Goal: Transaction & Acquisition: Purchase product/service

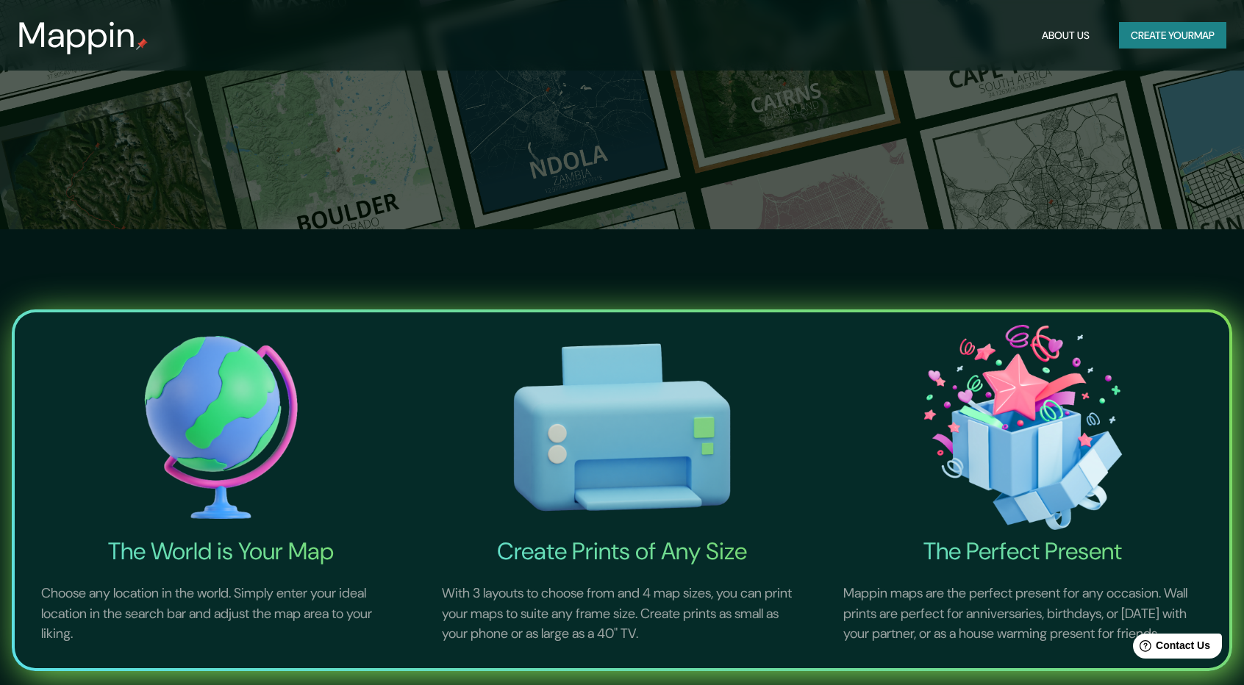
scroll to position [490, 0]
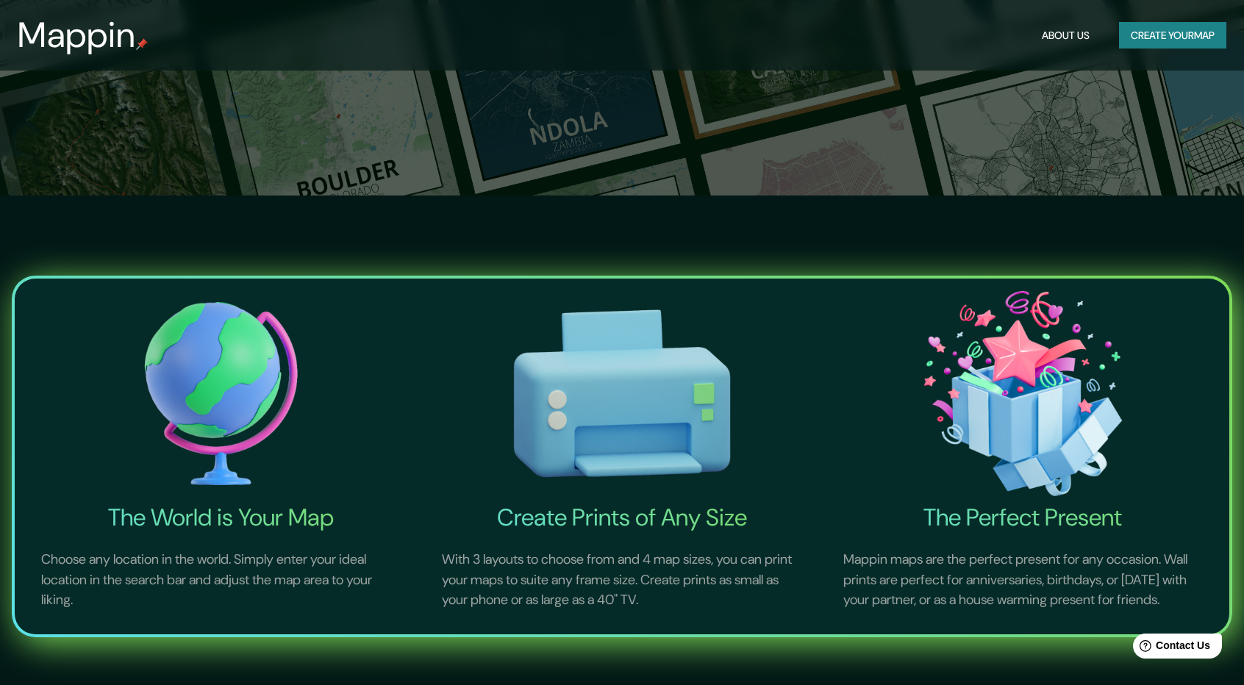
click at [1166, 42] on button "Create your map" at bounding box center [1172, 35] width 107 height 27
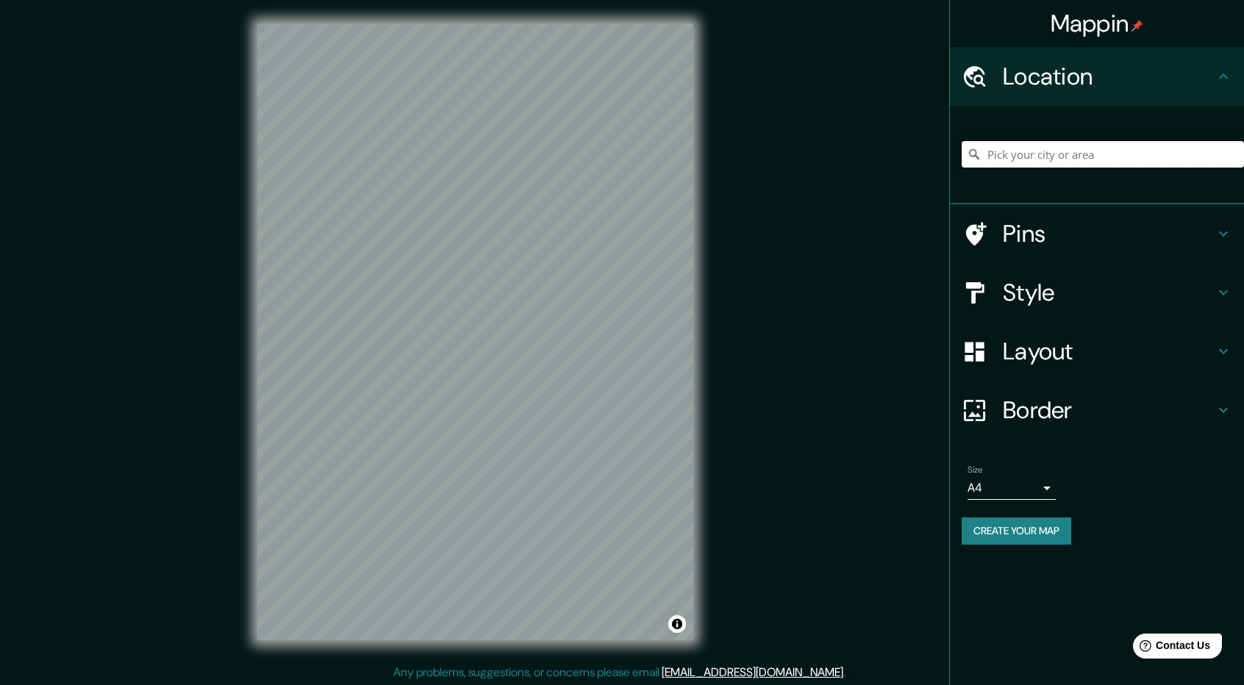
click at [1102, 157] on input "Pick your city or area" at bounding box center [1103, 154] width 282 height 26
click at [1008, 167] on input "Pick your city or area" at bounding box center [1103, 154] width 282 height 26
paste input "[URL][DOMAIN_NAME]"
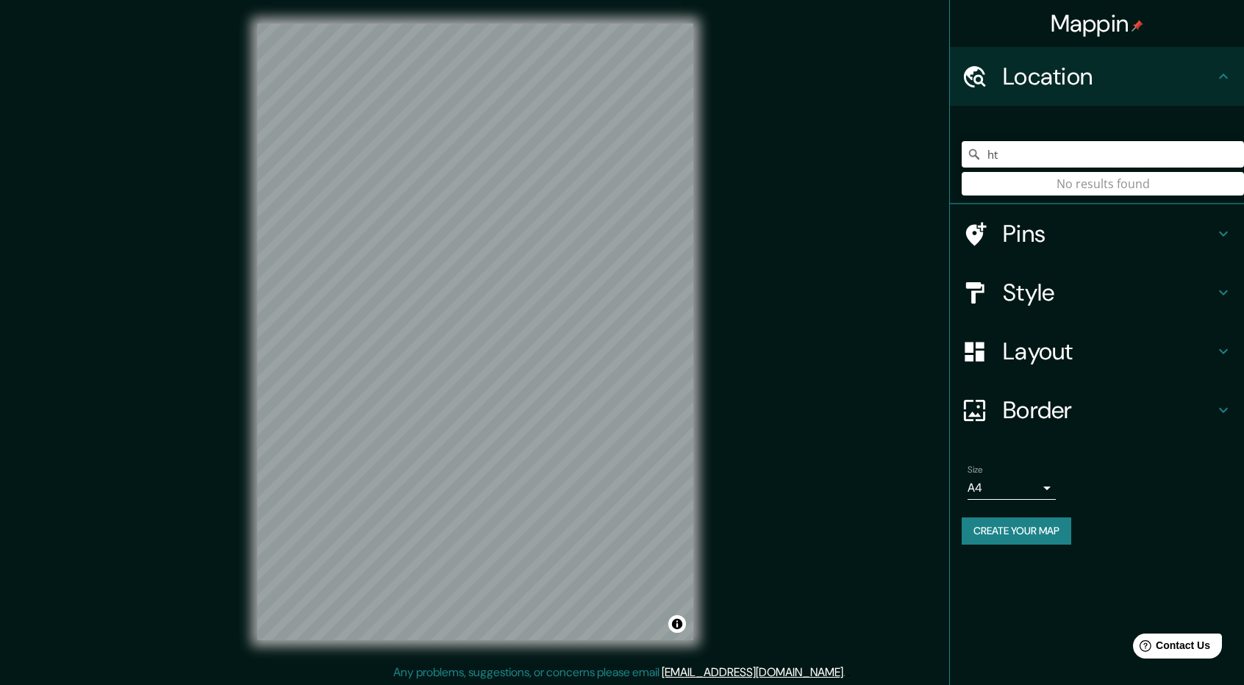
type input "h"
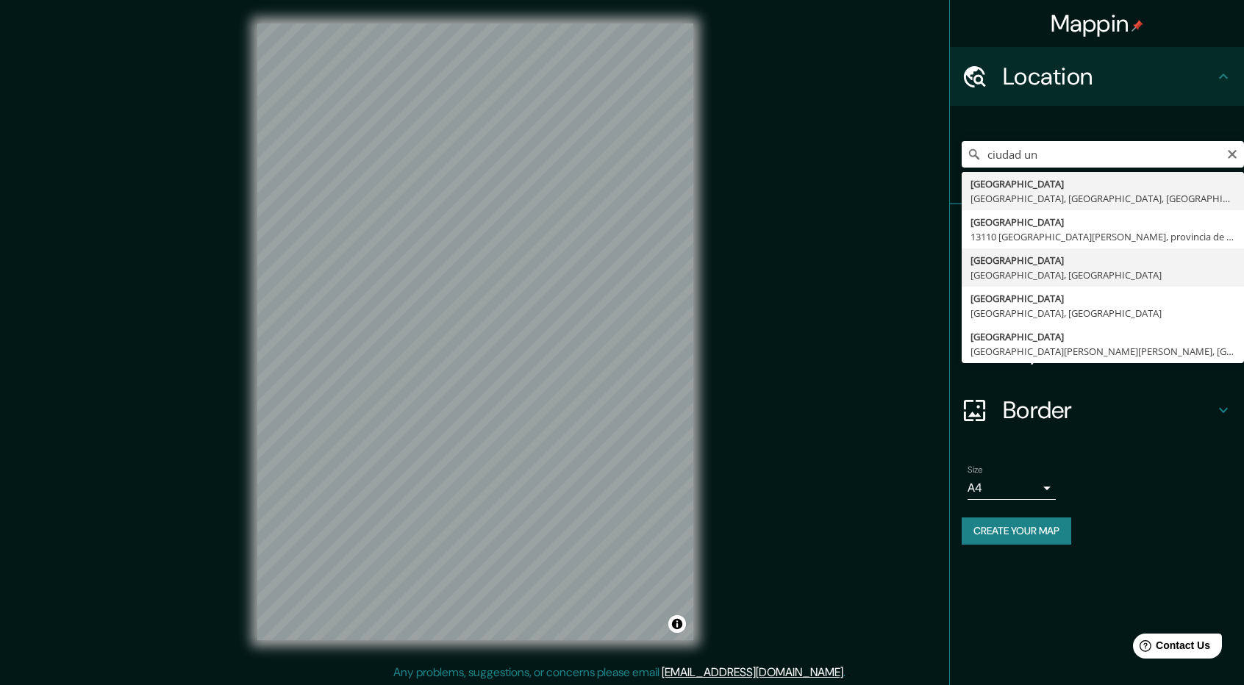
type input "[GEOGRAPHIC_DATA], [GEOGRAPHIC_DATA], [GEOGRAPHIC_DATA]"
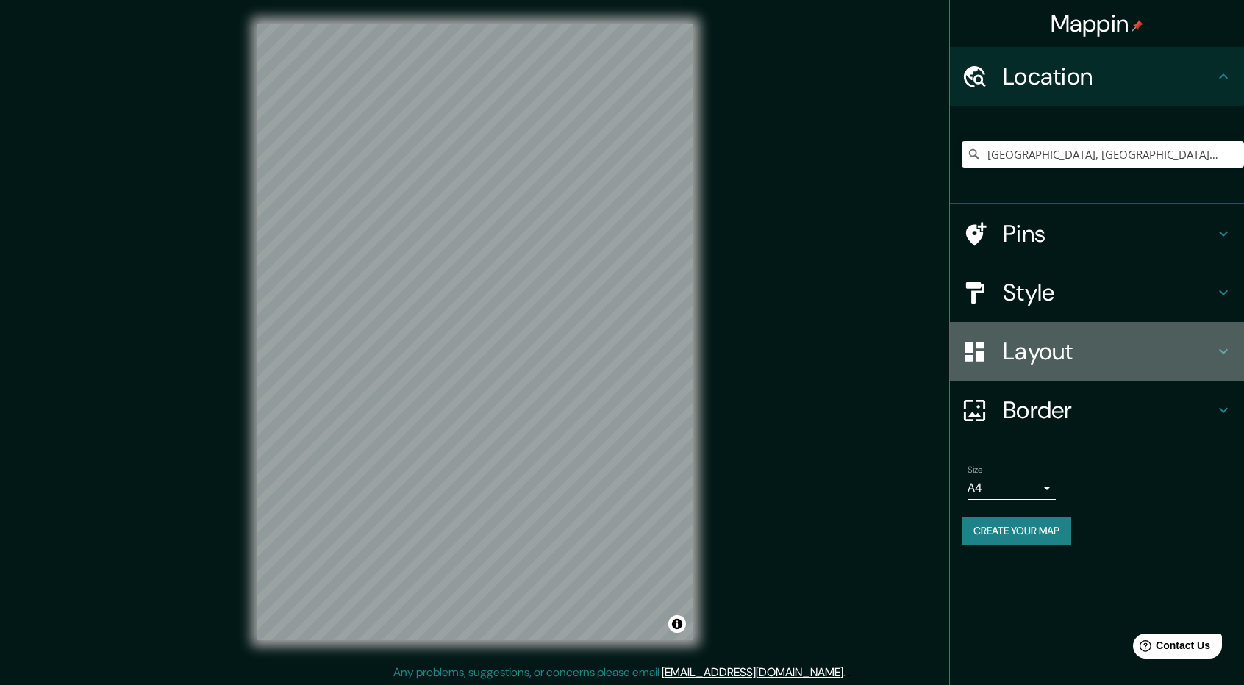
click at [1125, 354] on h4 "Layout" at bounding box center [1109, 351] width 212 height 29
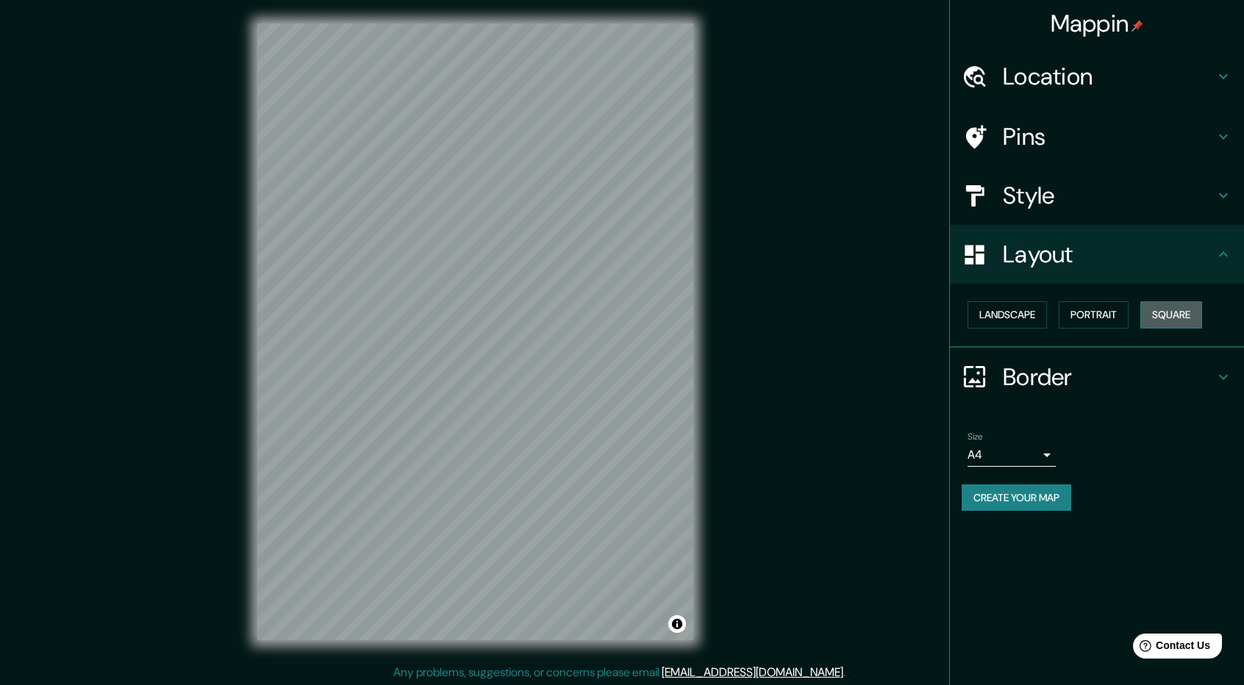
click at [1188, 318] on button "Square" at bounding box center [1172, 315] width 62 height 27
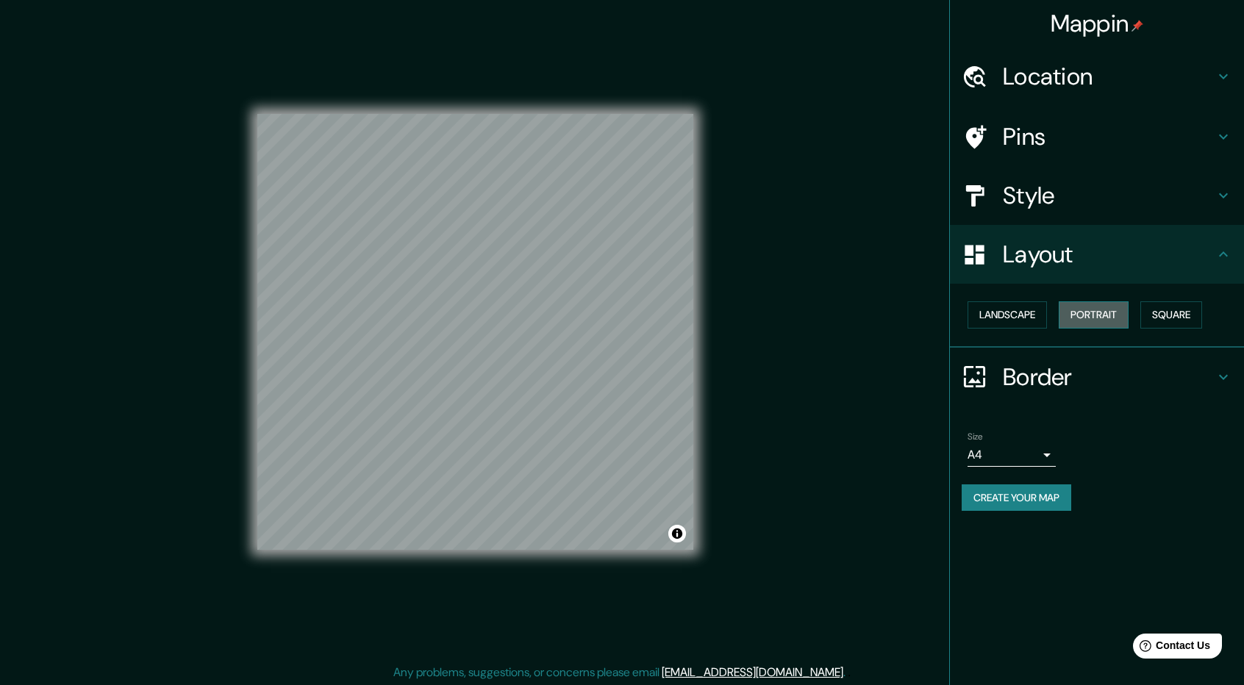
click at [1109, 318] on button "Portrait" at bounding box center [1094, 315] width 70 height 27
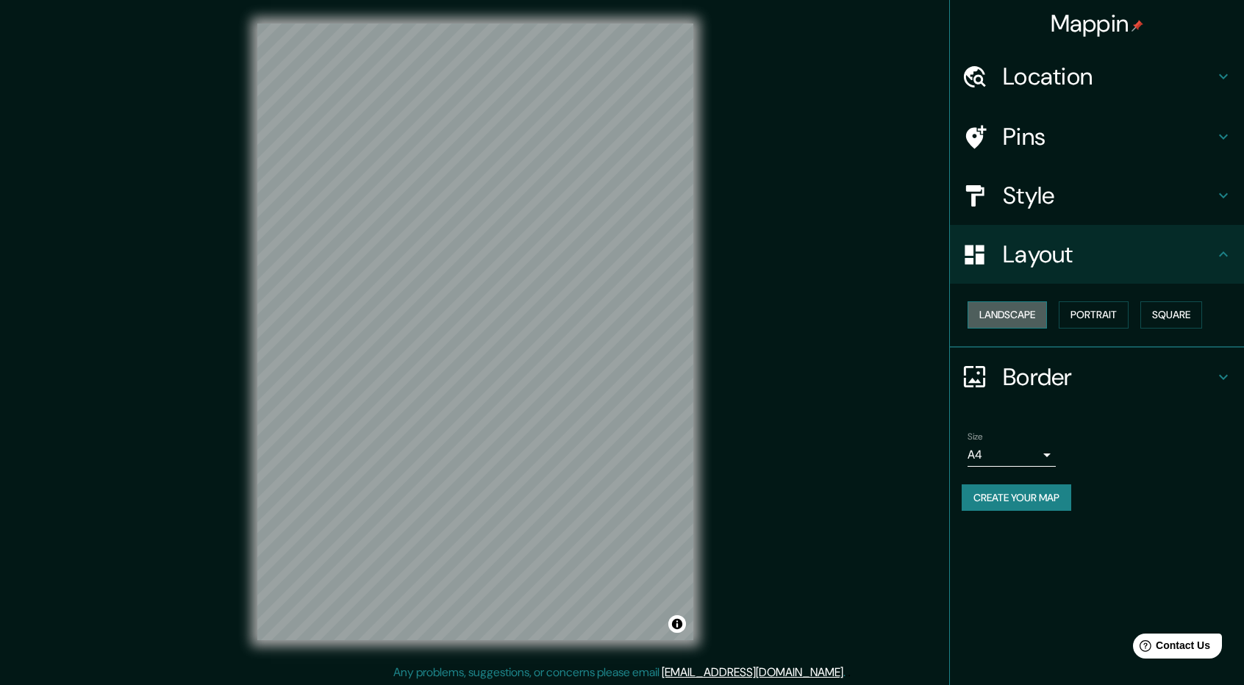
click at [1027, 318] on button "Landscape" at bounding box center [1007, 315] width 79 height 27
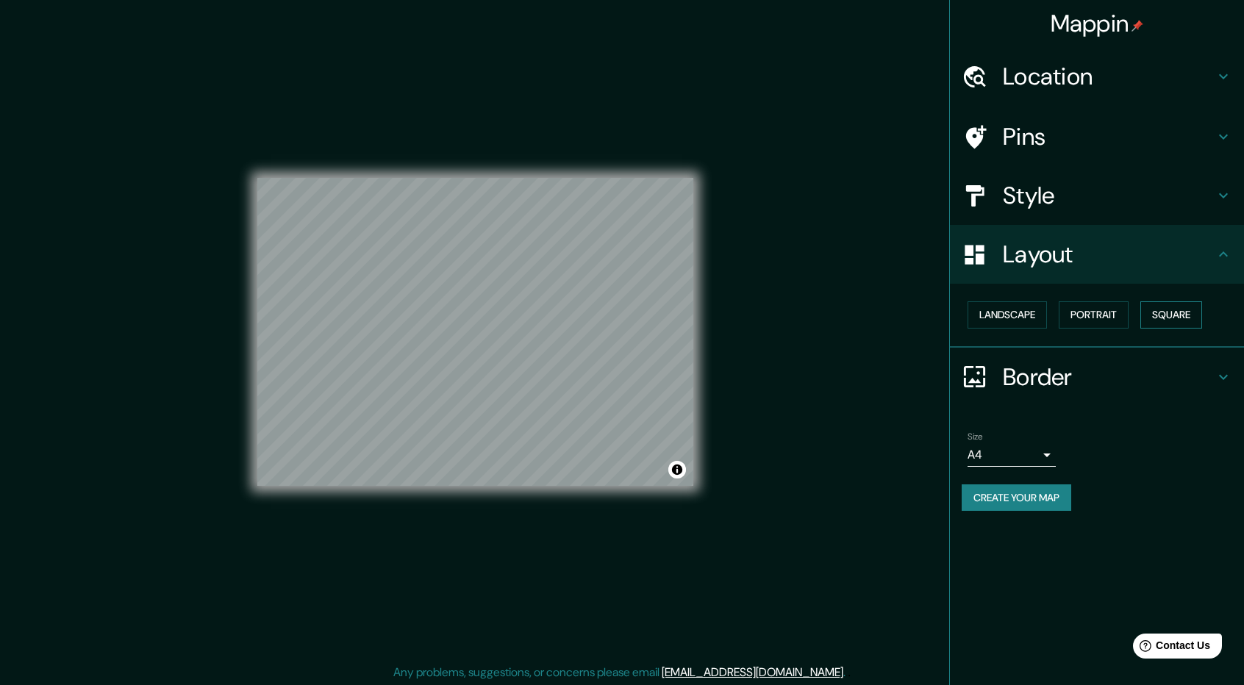
click at [1184, 324] on button "Square" at bounding box center [1172, 315] width 62 height 27
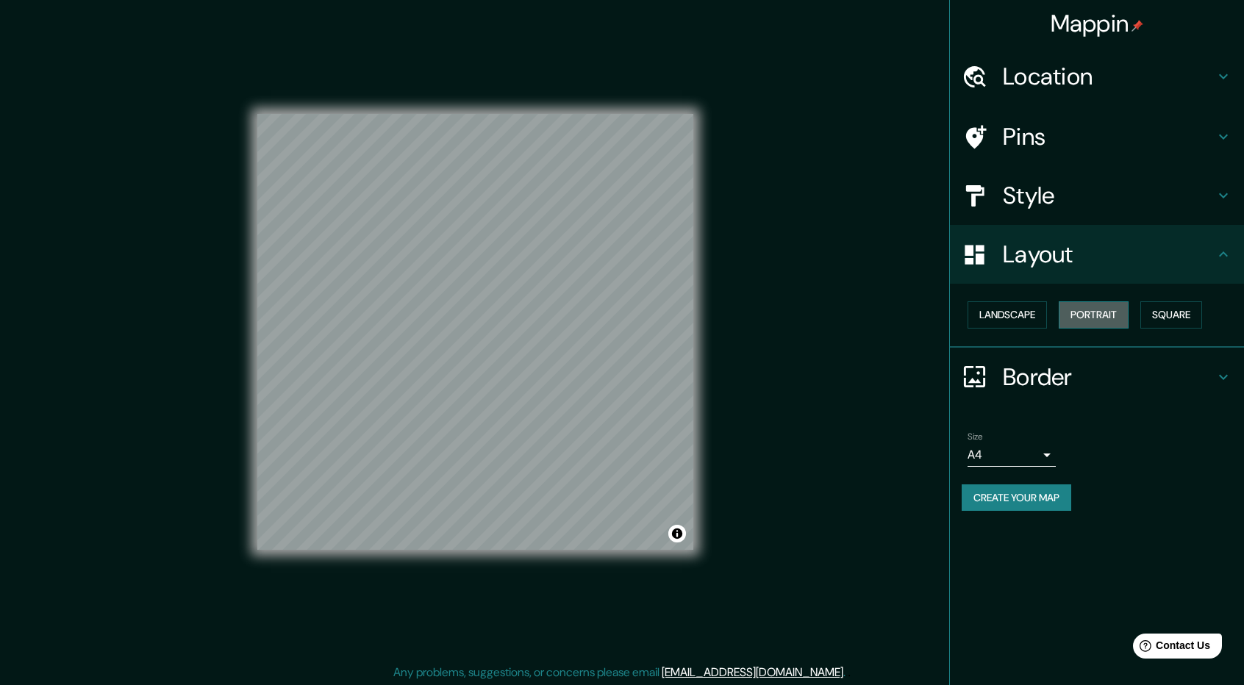
click at [1108, 319] on button "Portrait" at bounding box center [1094, 315] width 70 height 27
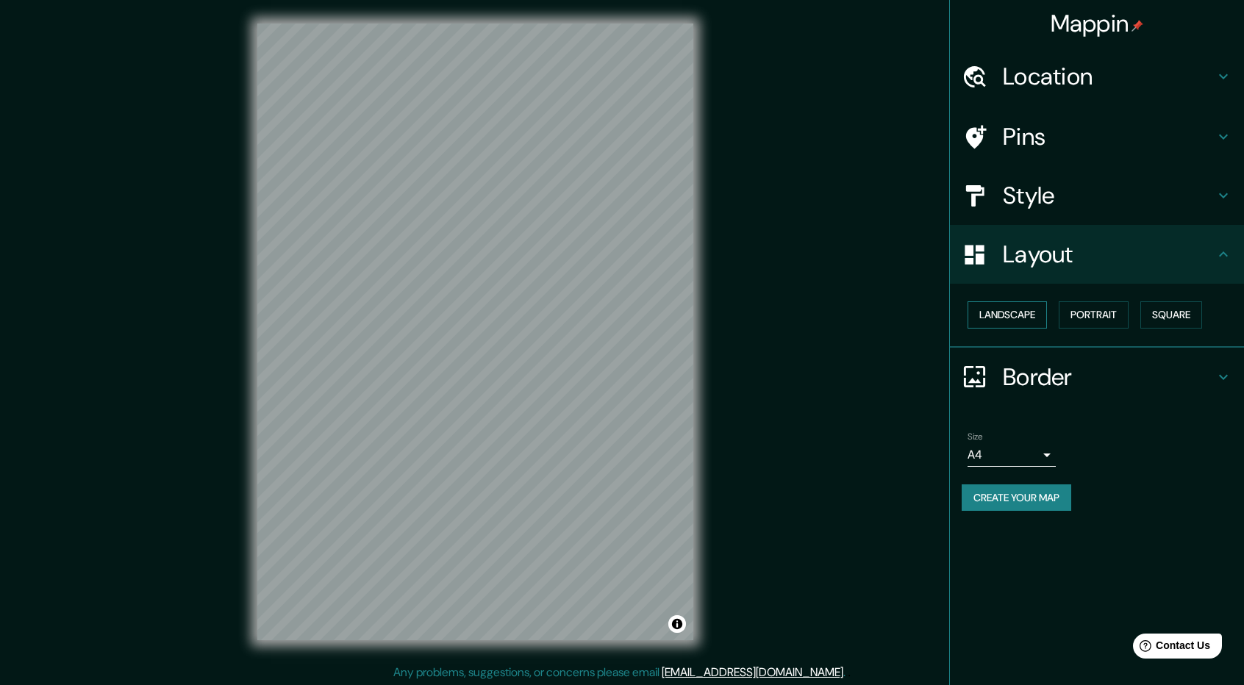
click at [1010, 318] on button "Landscape" at bounding box center [1007, 315] width 79 height 27
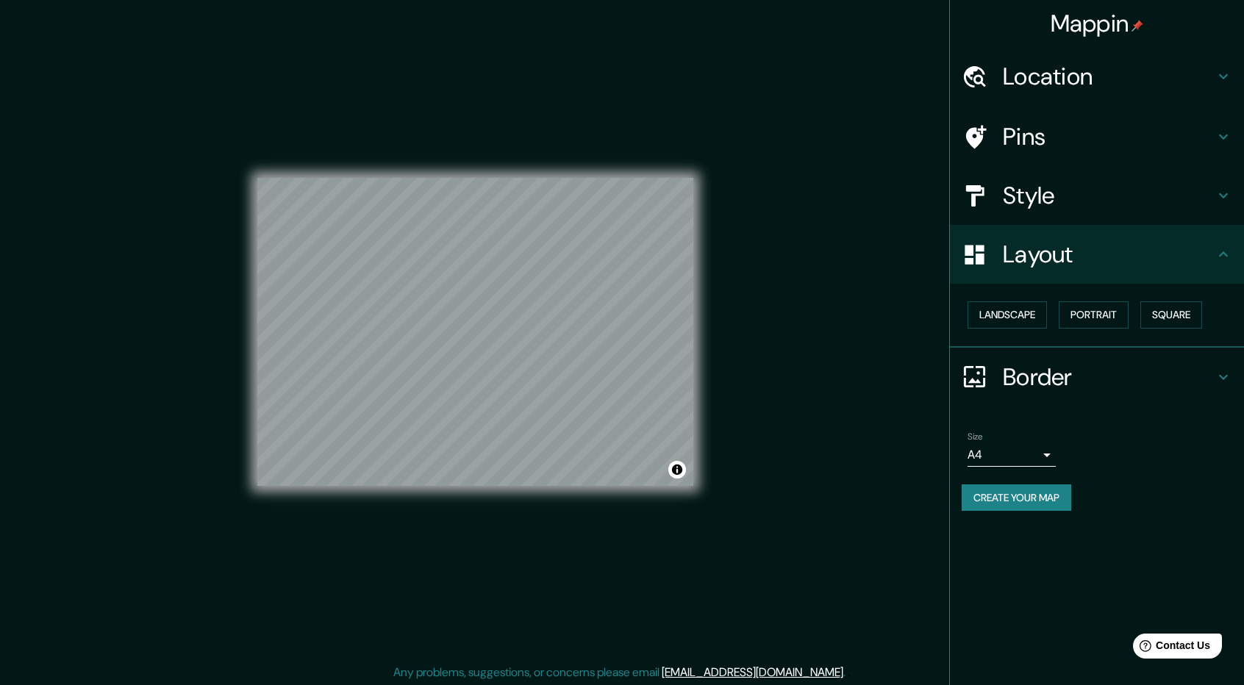
click at [1153, 378] on h4 "Border" at bounding box center [1109, 377] width 212 height 29
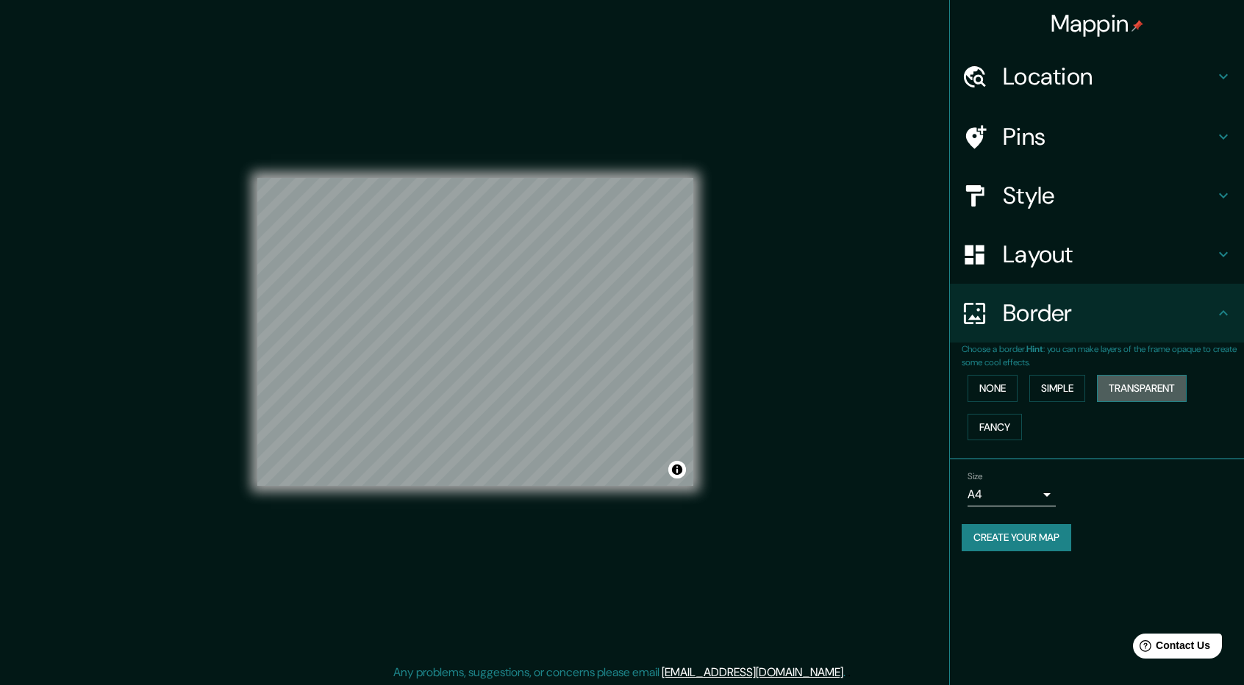
click at [1143, 388] on button "Transparent" at bounding box center [1142, 388] width 90 height 27
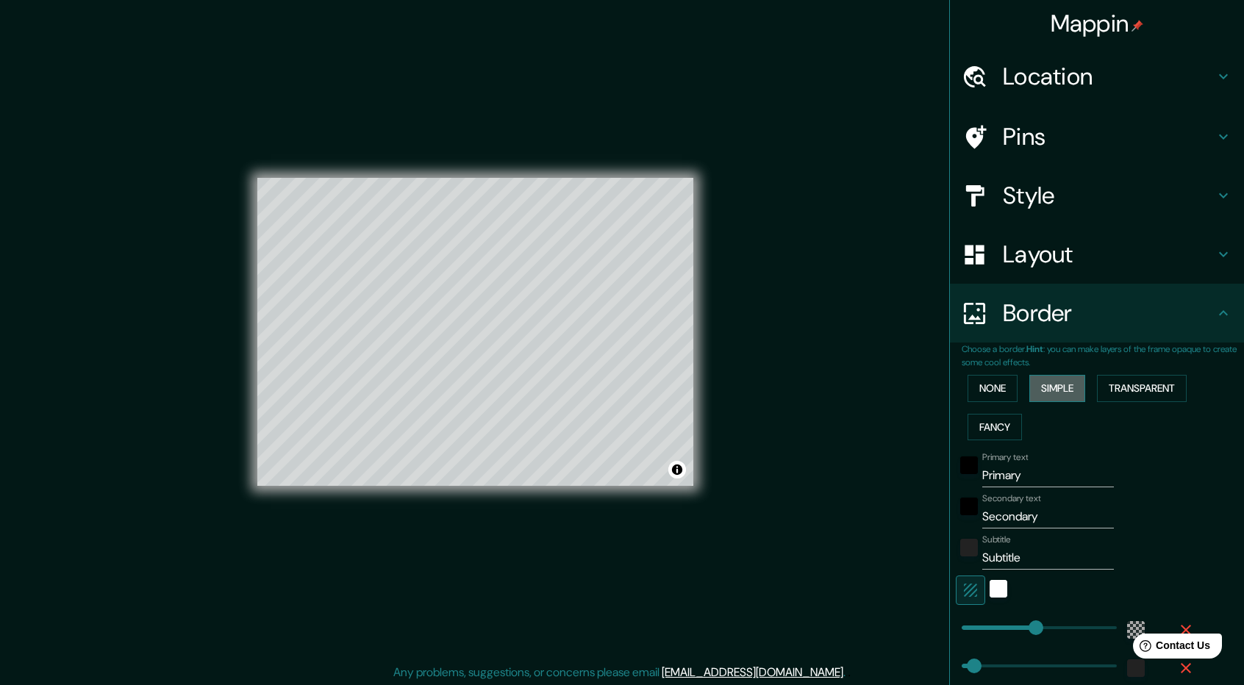
click at [1068, 388] on button "Simple" at bounding box center [1058, 388] width 56 height 27
click at [997, 388] on button "None" at bounding box center [993, 388] width 50 height 27
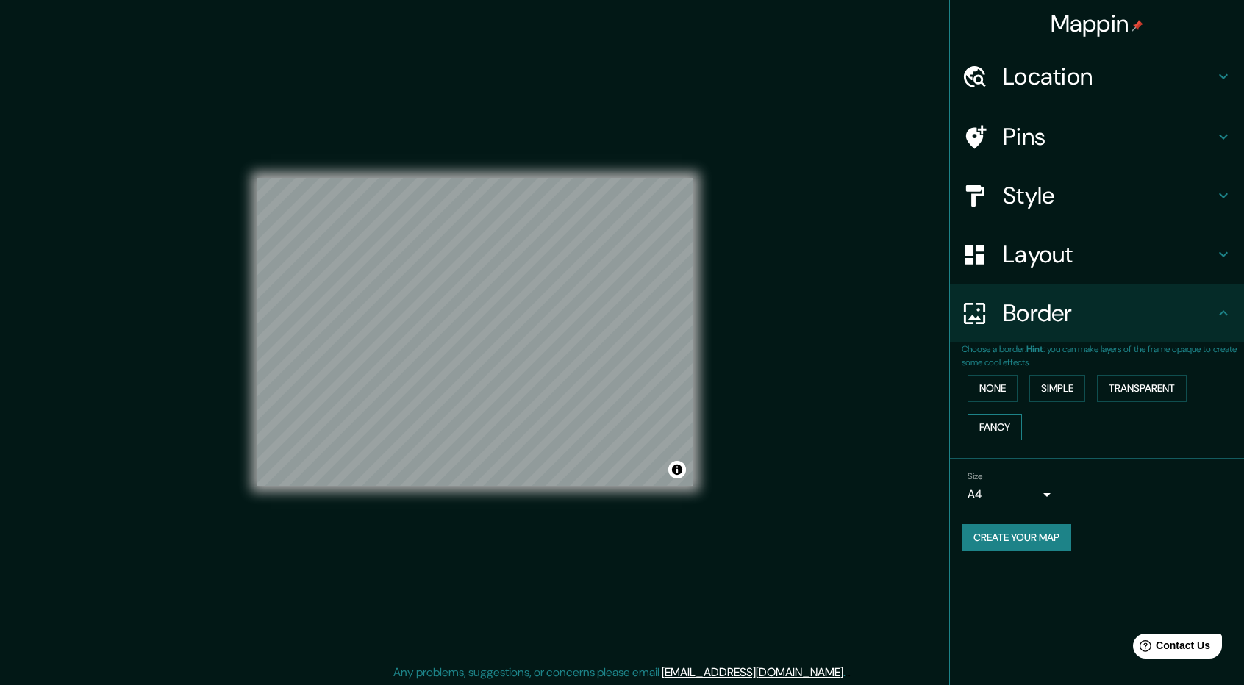
click at [993, 422] on button "Fancy" at bounding box center [995, 427] width 54 height 27
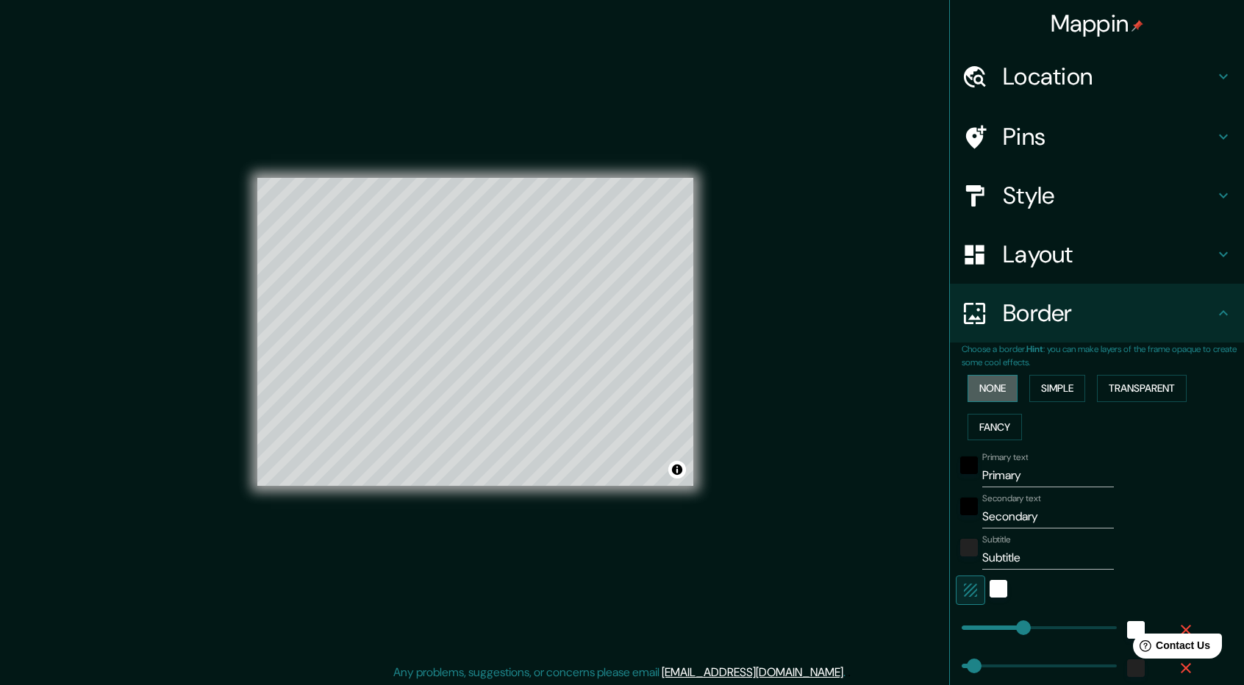
click at [987, 396] on button "None" at bounding box center [993, 388] width 50 height 27
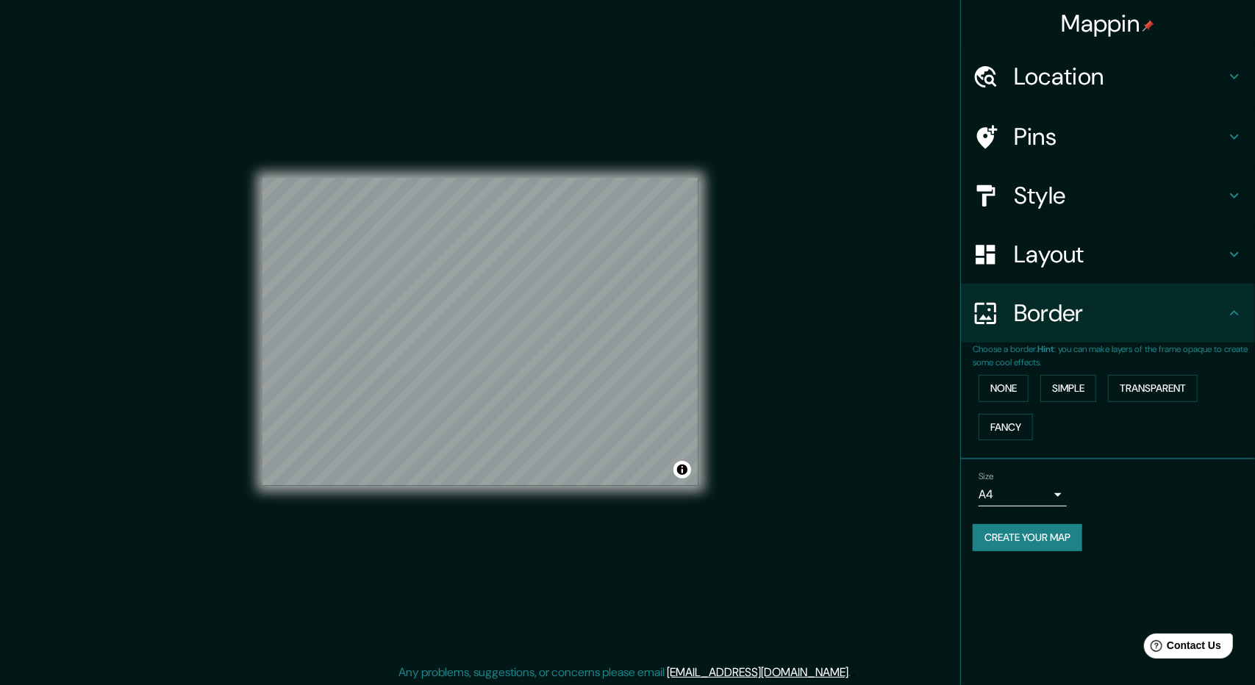
click at [1052, 489] on body "Mappin Location [GEOGRAPHIC_DATA], [GEOGRAPHIC_DATA], [GEOGRAPHIC_DATA] Pins St…" at bounding box center [627, 342] width 1255 height 685
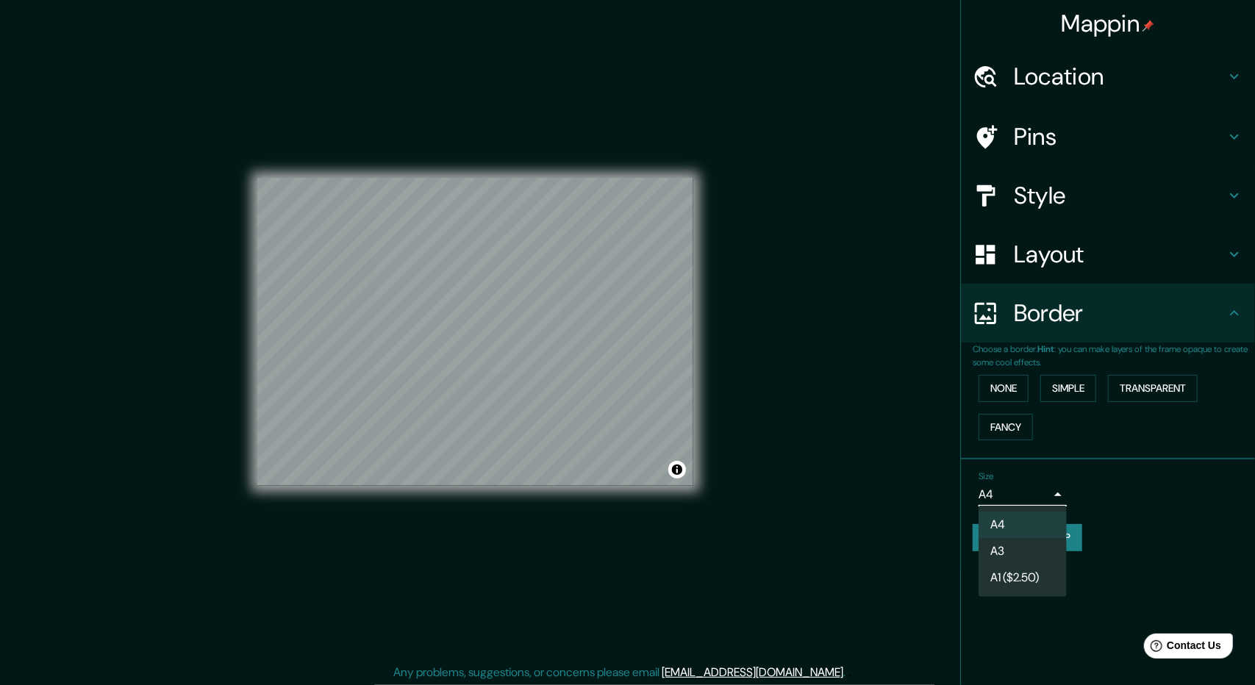
click at [1026, 555] on li "A3" at bounding box center [1023, 551] width 88 height 26
type input "a4"
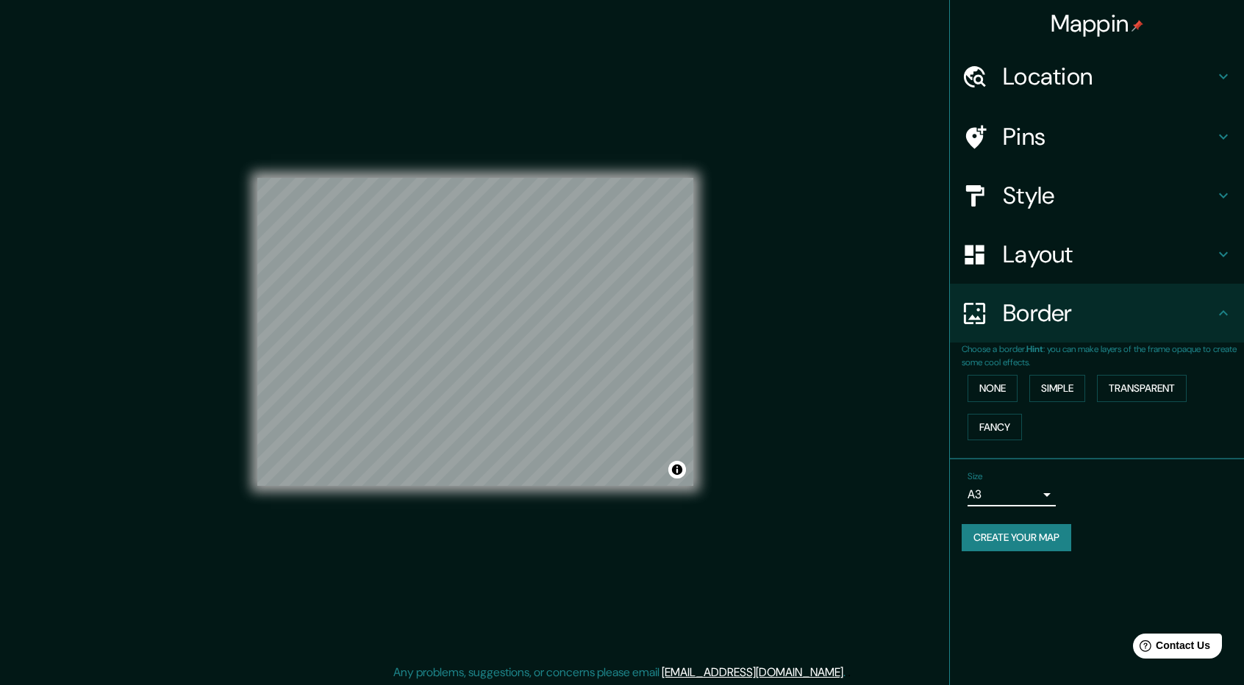
click at [1050, 491] on body "Mappin Location [GEOGRAPHIC_DATA], [GEOGRAPHIC_DATA], [GEOGRAPHIC_DATA] Pins St…" at bounding box center [622, 342] width 1244 height 685
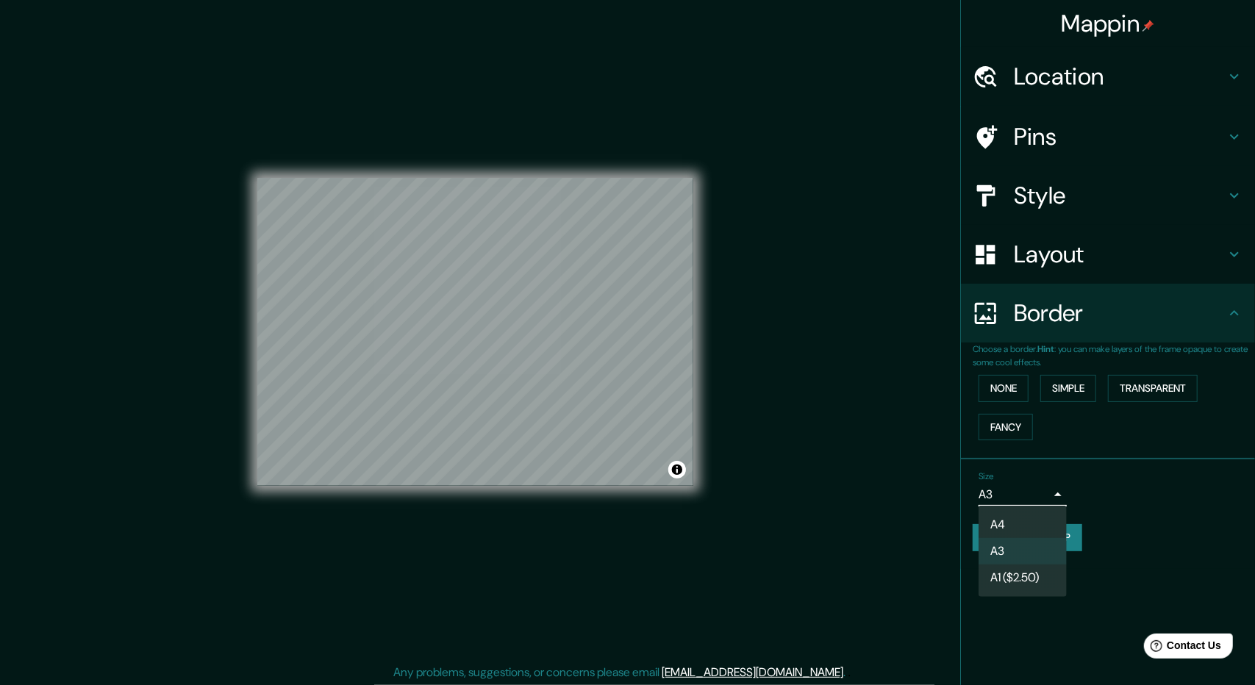
click at [1147, 505] on div at bounding box center [627, 342] width 1255 height 685
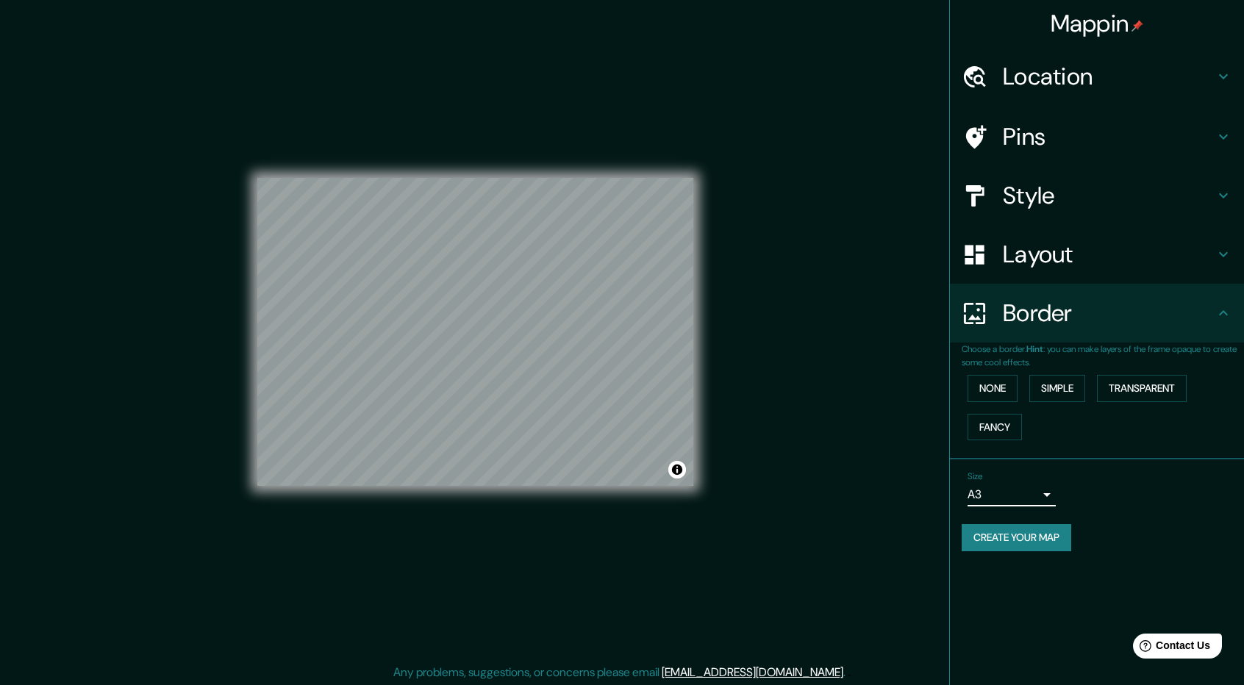
click at [1100, 179] on div "Style" at bounding box center [1097, 195] width 294 height 59
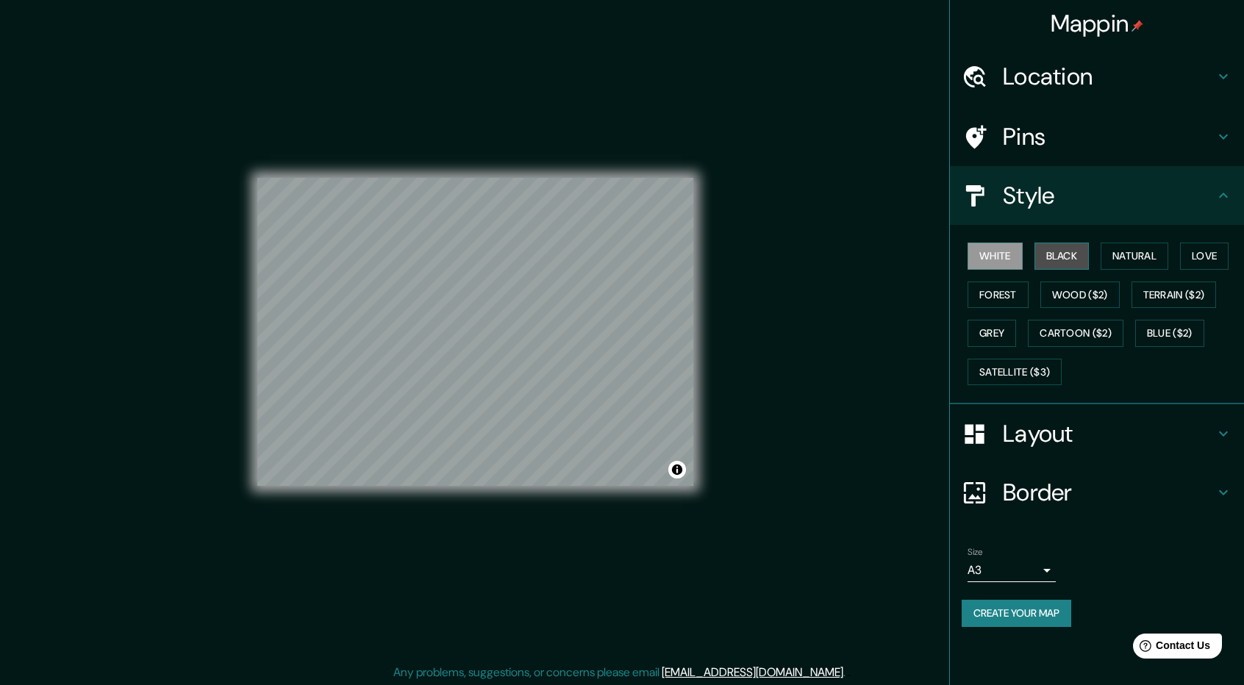
click at [1084, 260] on button "Black" at bounding box center [1062, 256] width 55 height 27
click at [1147, 255] on button "Natural" at bounding box center [1135, 256] width 68 height 27
click at [1220, 252] on button "Love" at bounding box center [1204, 256] width 49 height 27
click at [1005, 297] on button "Forest" at bounding box center [998, 295] width 61 height 27
click at [1050, 297] on button "Wood ($2)" at bounding box center [1080, 295] width 79 height 27
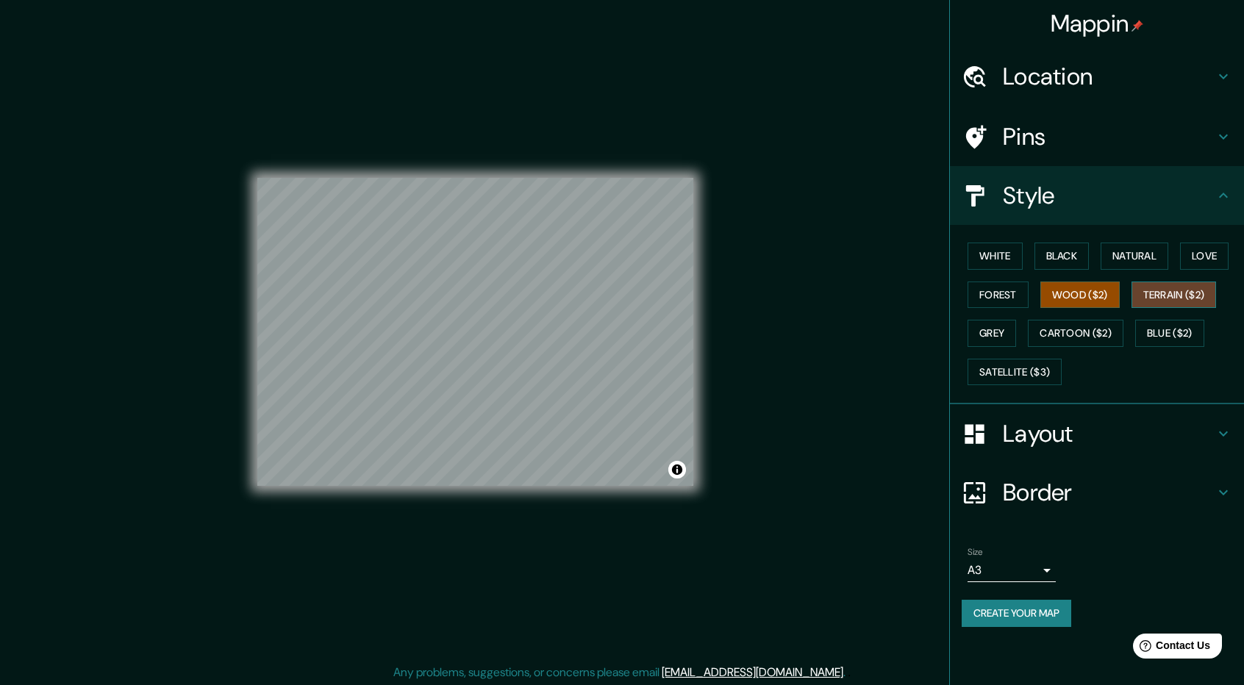
click at [1144, 288] on button "Terrain ($2)" at bounding box center [1174, 295] width 85 height 27
click at [1168, 321] on button "Blue ($2)" at bounding box center [1170, 333] width 69 height 27
click at [1180, 302] on button "Terrain ($2)" at bounding box center [1174, 295] width 85 height 27
click at [1091, 342] on button "Cartoon ($2)" at bounding box center [1076, 333] width 96 height 27
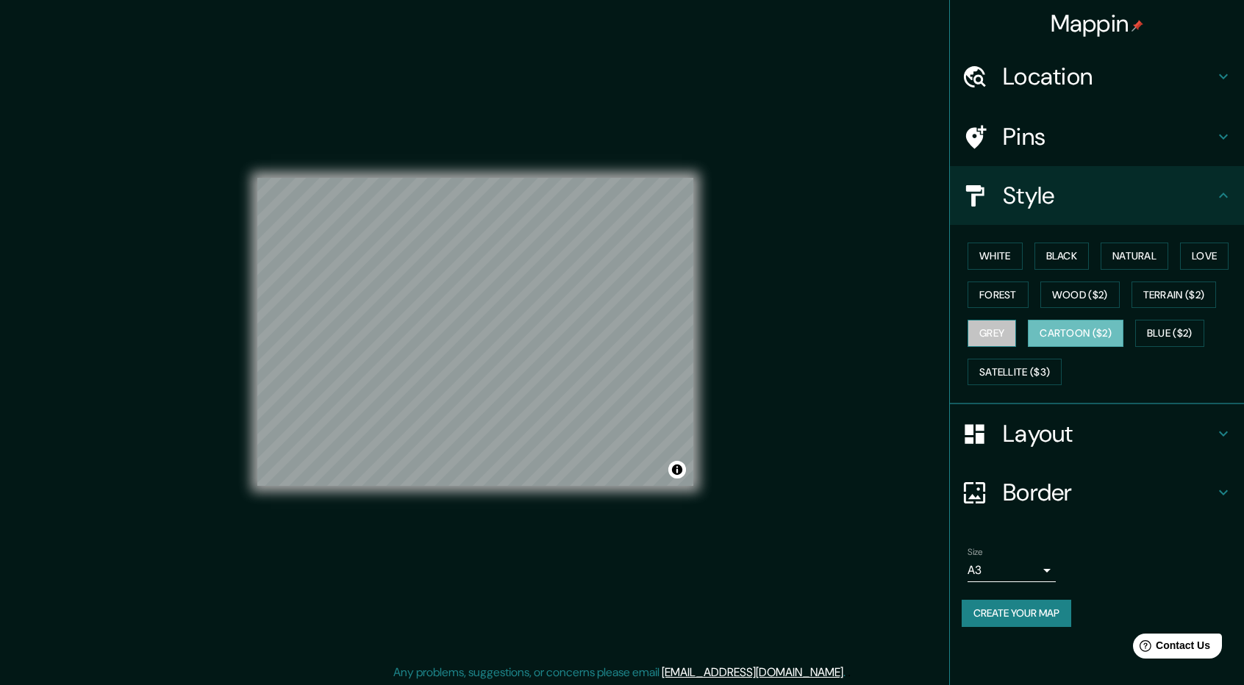
click at [985, 332] on button "Grey" at bounding box center [992, 333] width 49 height 27
click at [1002, 363] on button "Satellite ($3)" at bounding box center [1015, 372] width 94 height 27
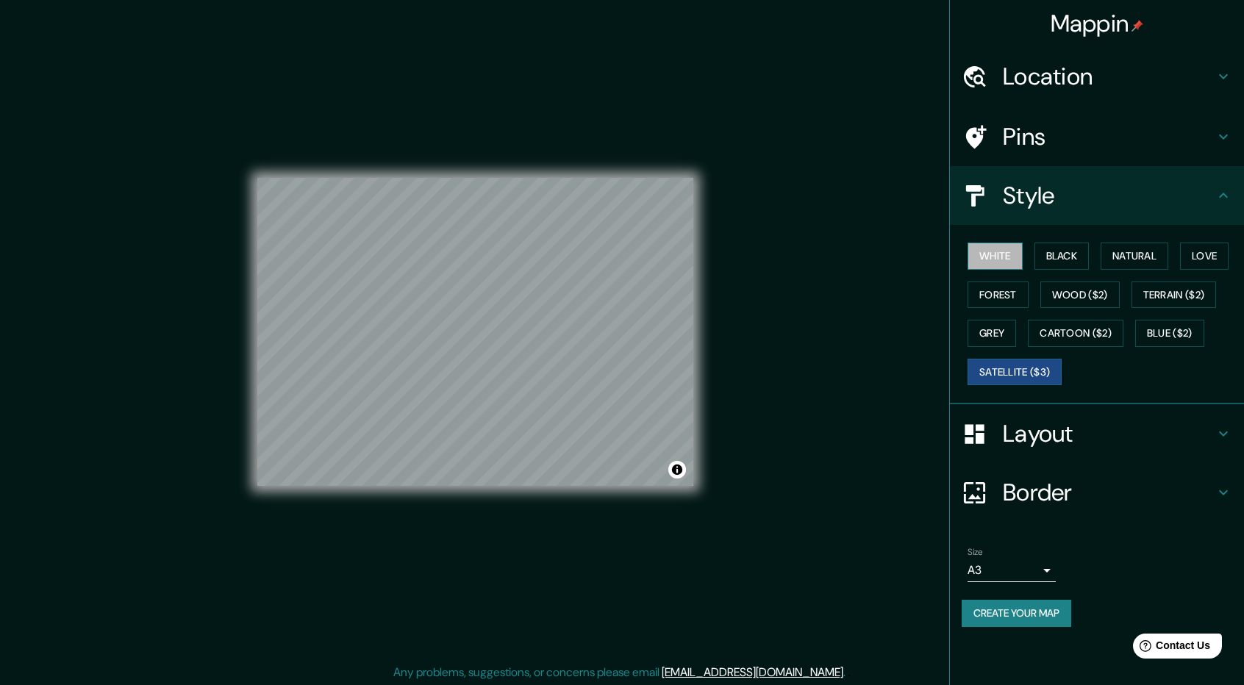
click at [1002, 261] on button "White" at bounding box center [995, 256] width 55 height 27
click at [1004, 359] on button "Satellite ($3)" at bounding box center [1015, 372] width 94 height 27
click at [1018, 264] on button "White" at bounding box center [995, 256] width 55 height 27
click at [1061, 252] on button "Black" at bounding box center [1062, 256] width 55 height 27
click at [1010, 251] on button "White" at bounding box center [995, 256] width 55 height 27
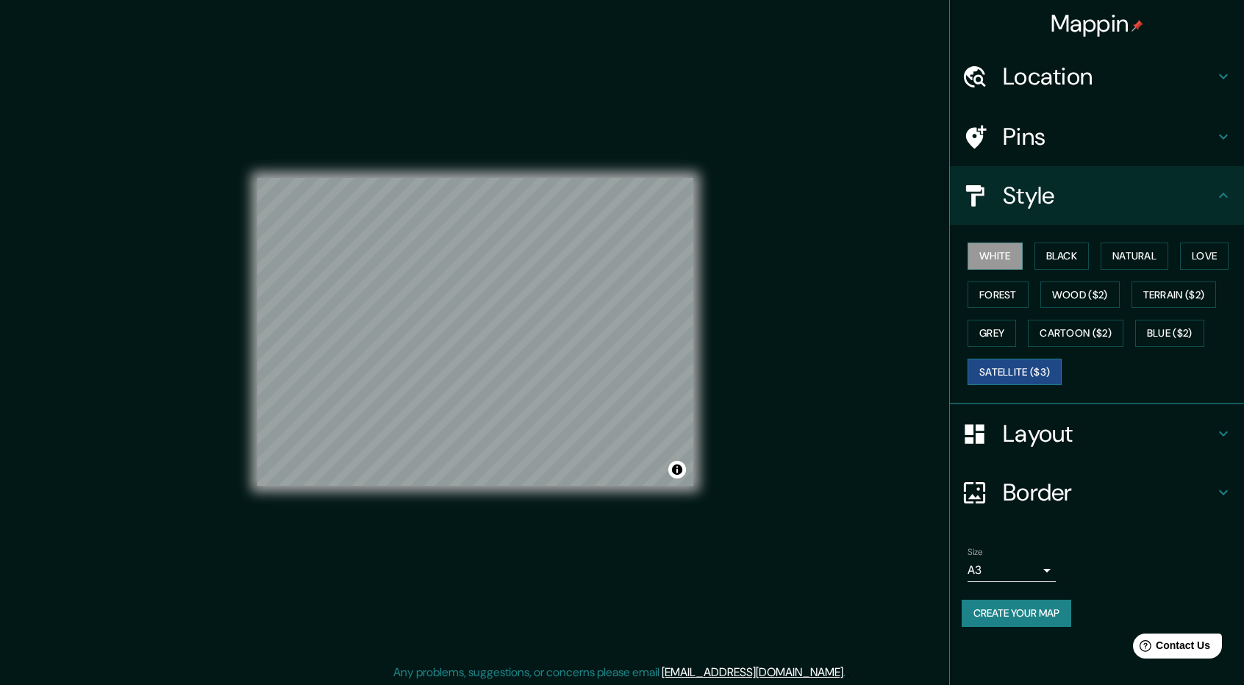
click at [1040, 368] on button "Satellite ($3)" at bounding box center [1015, 372] width 94 height 27
click at [1016, 254] on button "White" at bounding box center [995, 256] width 55 height 27
click at [1057, 252] on button "Black" at bounding box center [1062, 256] width 55 height 27
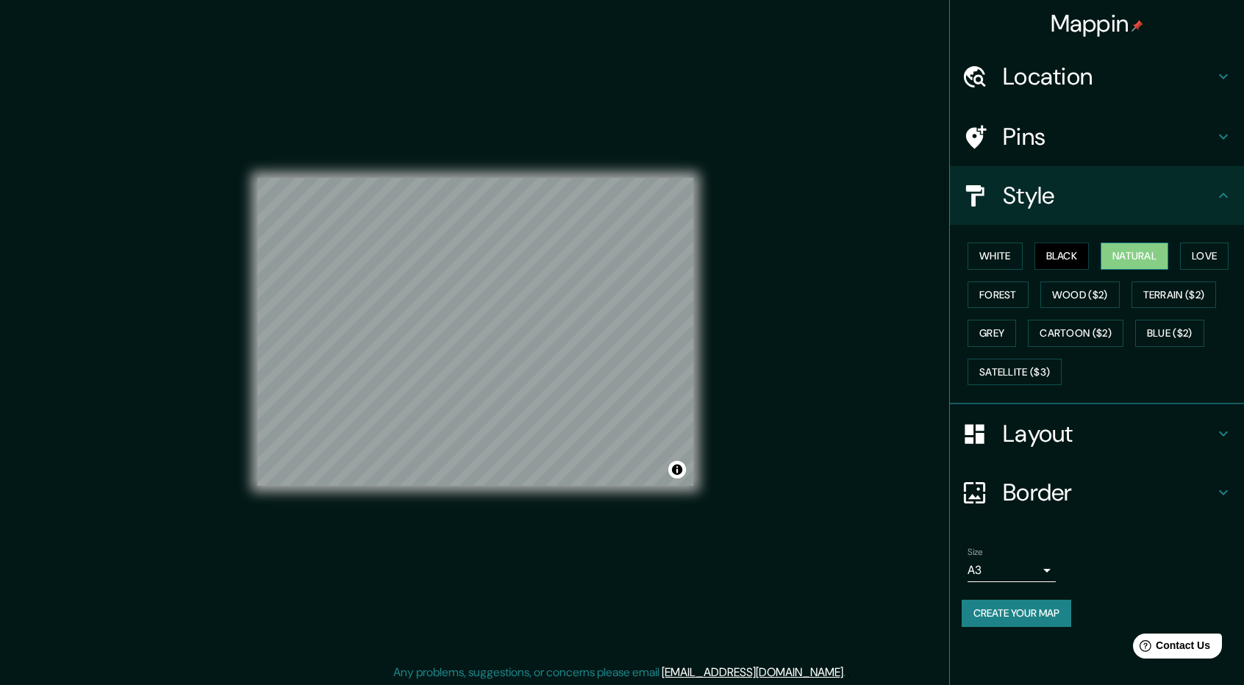
click at [1115, 254] on button "Natural" at bounding box center [1135, 256] width 68 height 27
click at [1005, 262] on button "White" at bounding box center [995, 256] width 55 height 27
click at [1114, 139] on h4 "Pins" at bounding box center [1109, 136] width 212 height 29
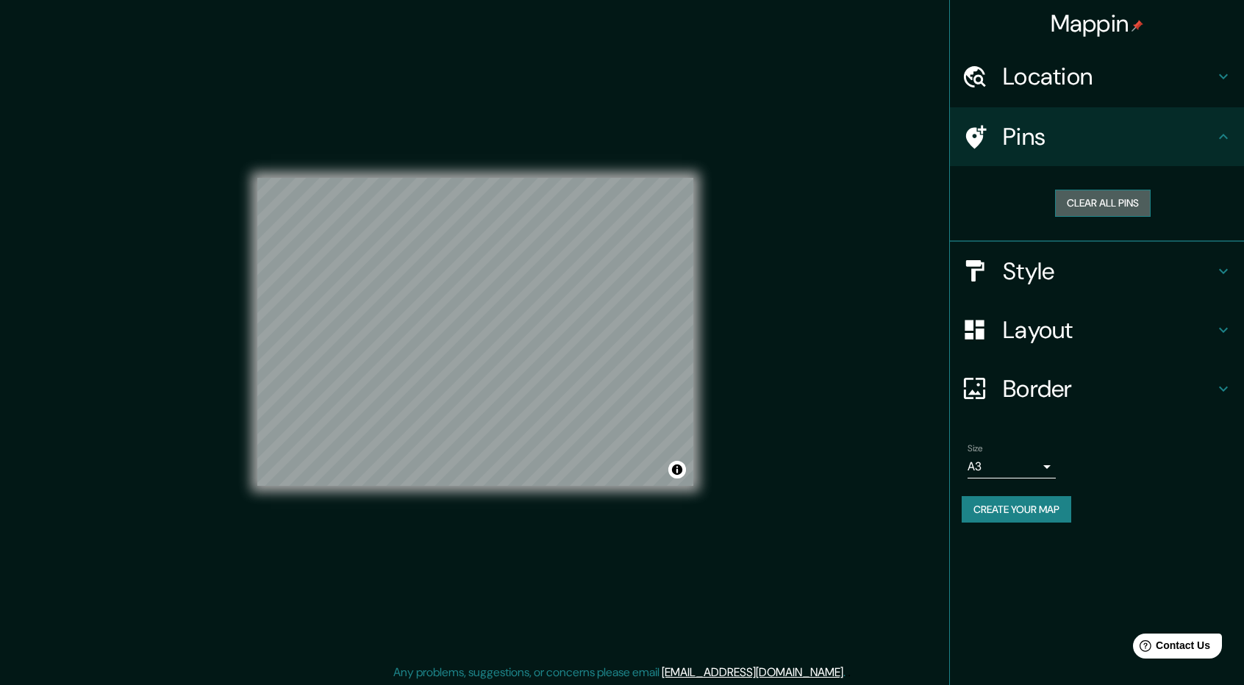
click at [1122, 197] on button "Clear all pins" at bounding box center [1103, 203] width 96 height 27
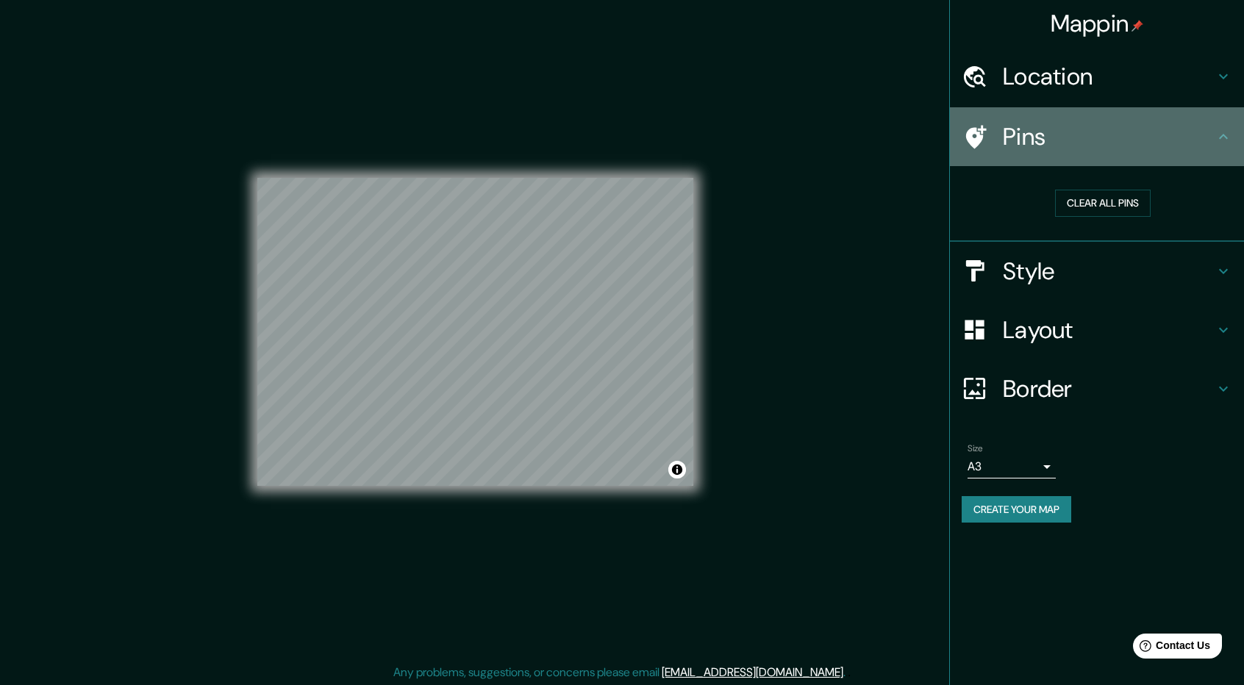
click at [1186, 124] on h4 "Pins" at bounding box center [1109, 136] width 212 height 29
click at [1215, 128] on icon at bounding box center [1224, 137] width 18 height 18
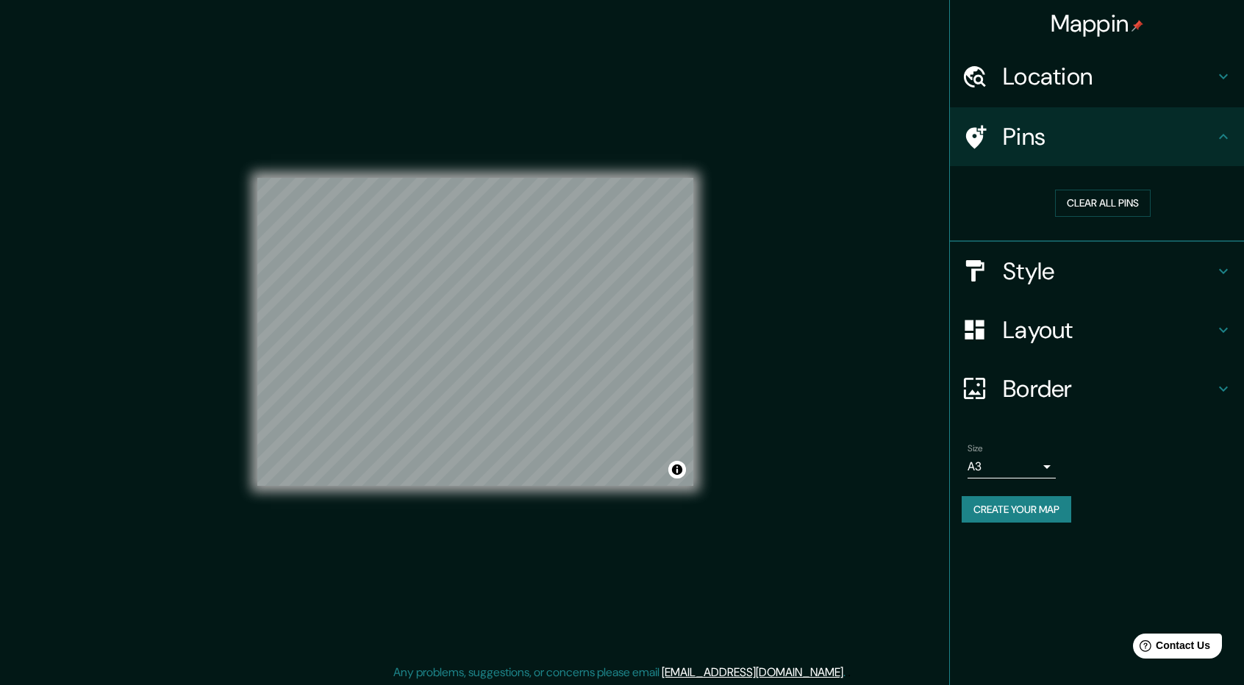
click at [1234, 80] on div "Location" at bounding box center [1097, 76] width 294 height 59
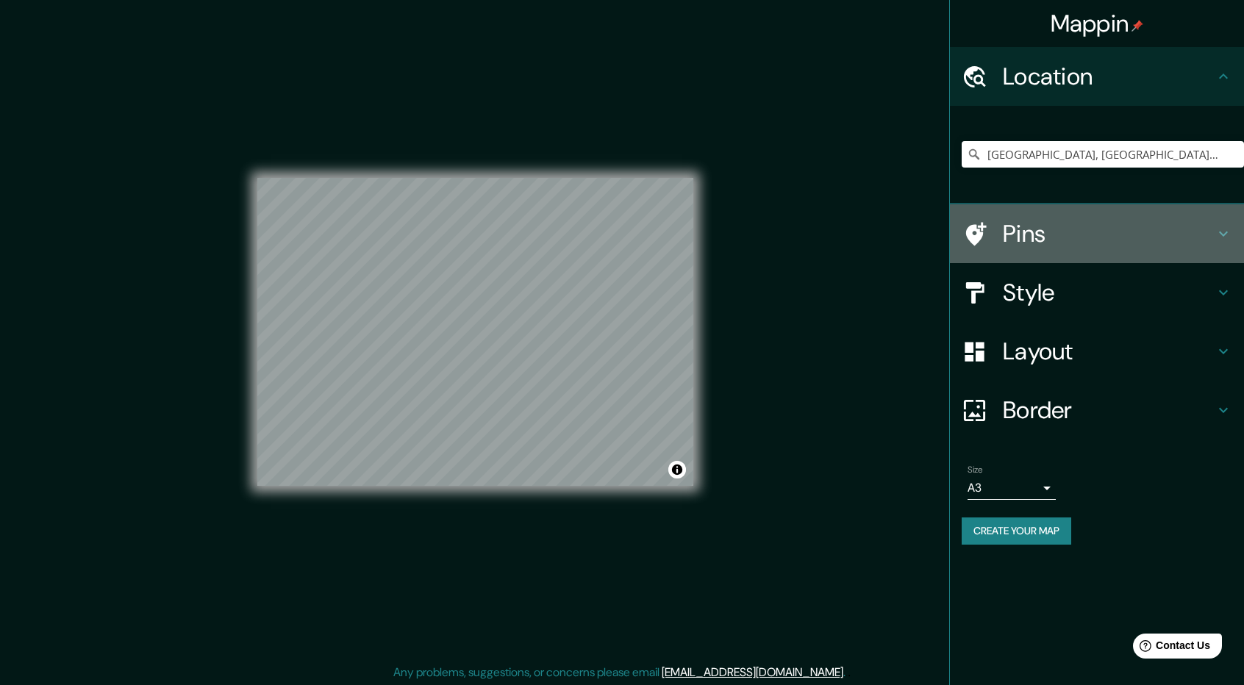
click at [1097, 227] on h4 "Pins" at bounding box center [1109, 233] width 212 height 29
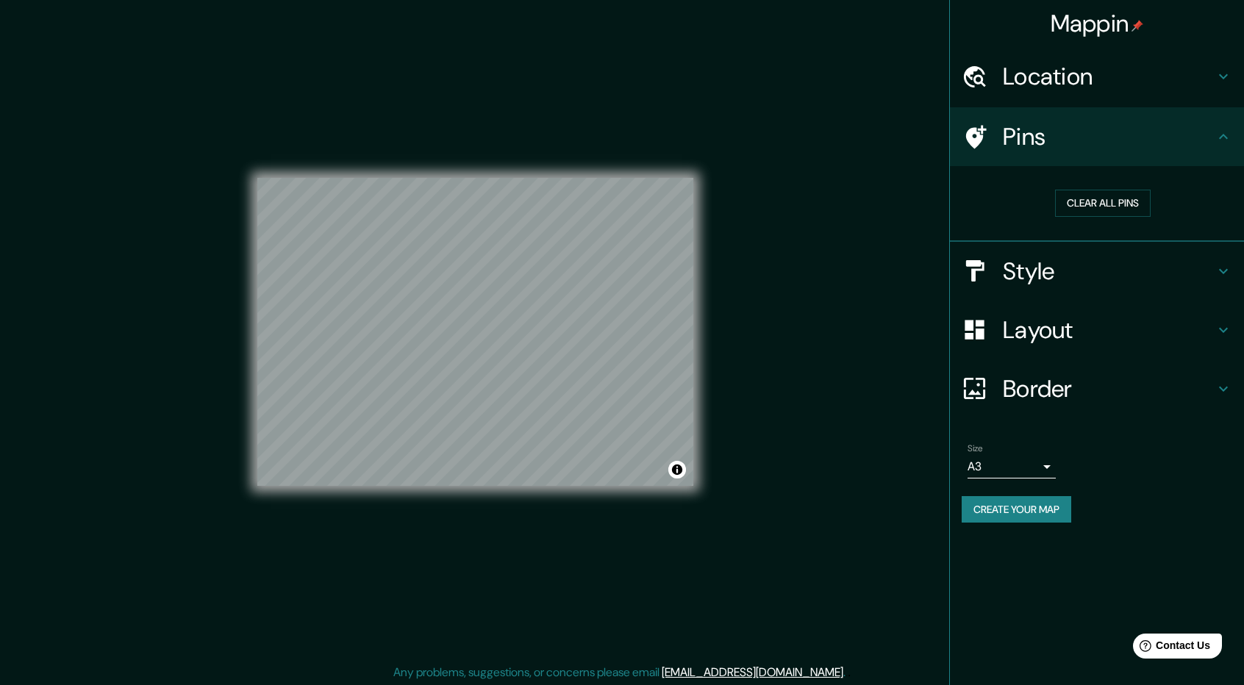
click at [985, 139] on icon at bounding box center [975, 137] width 26 height 26
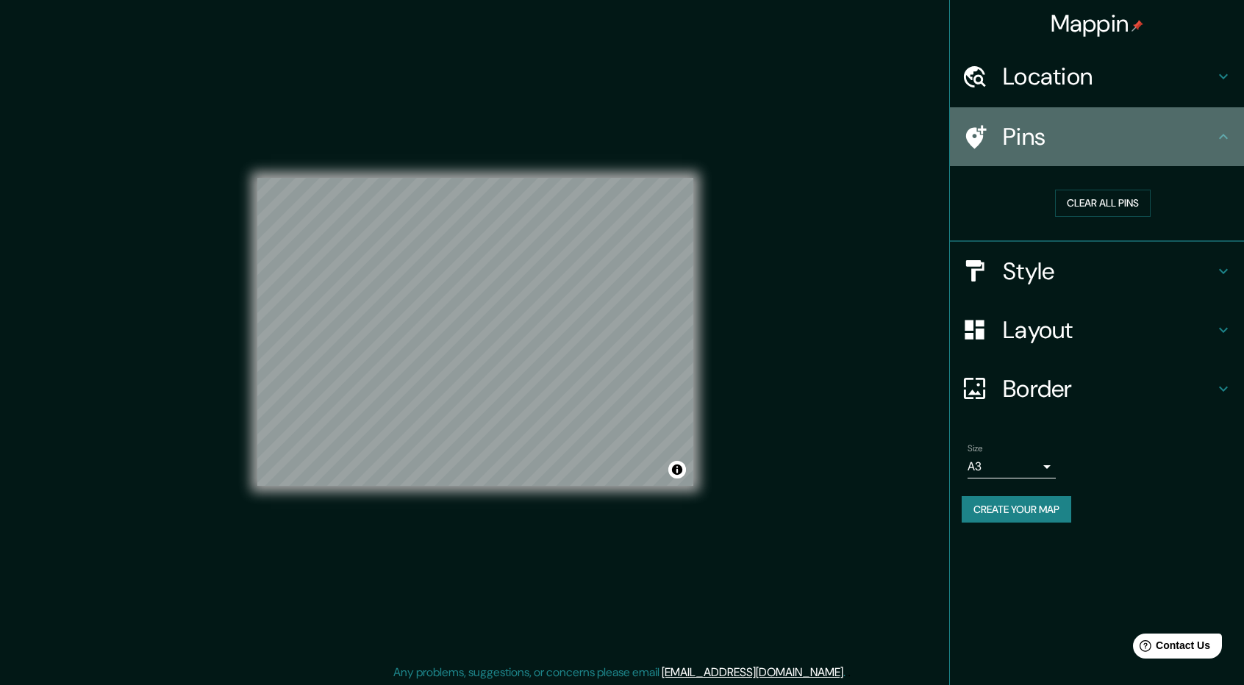
drag, startPoint x: 985, startPoint y: 139, endPoint x: 1034, endPoint y: 143, distance: 49.5
click at [1034, 143] on h4 "Pins" at bounding box center [1109, 136] width 212 height 29
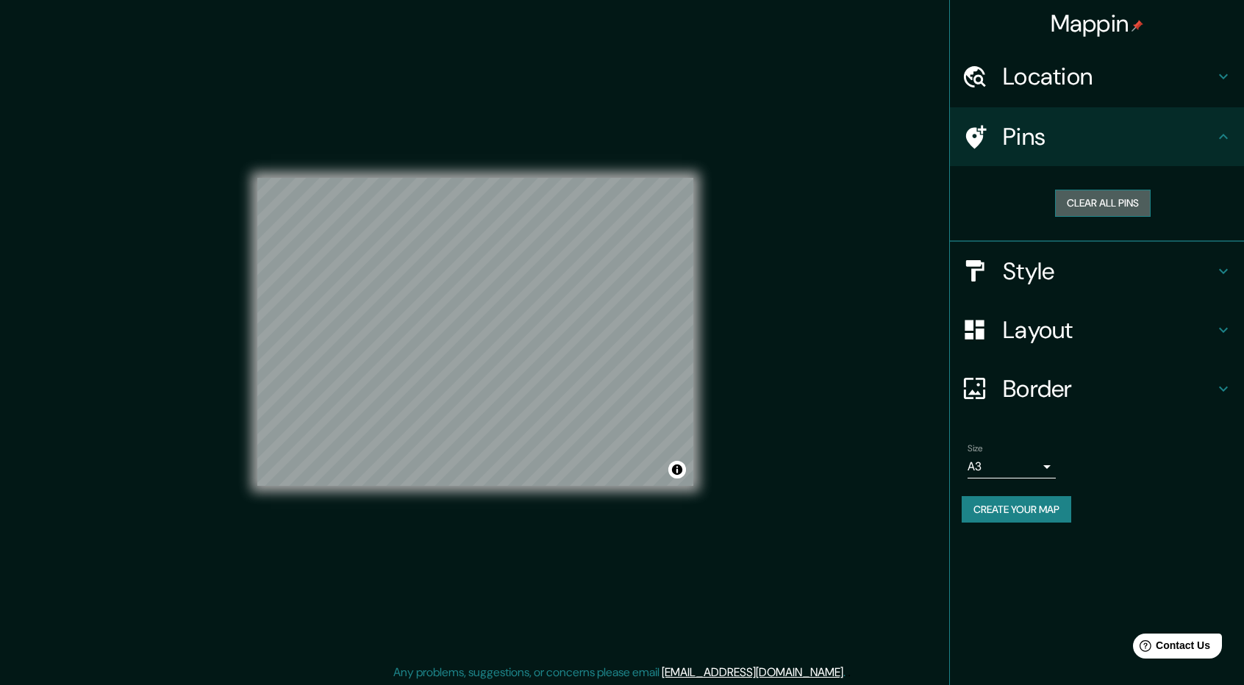
drag, startPoint x: 1095, startPoint y: 199, endPoint x: 1144, endPoint y: 203, distance: 49.4
click at [1144, 203] on button "Clear all pins" at bounding box center [1103, 203] width 96 height 27
click at [1099, 261] on h4 "Style" at bounding box center [1109, 271] width 212 height 29
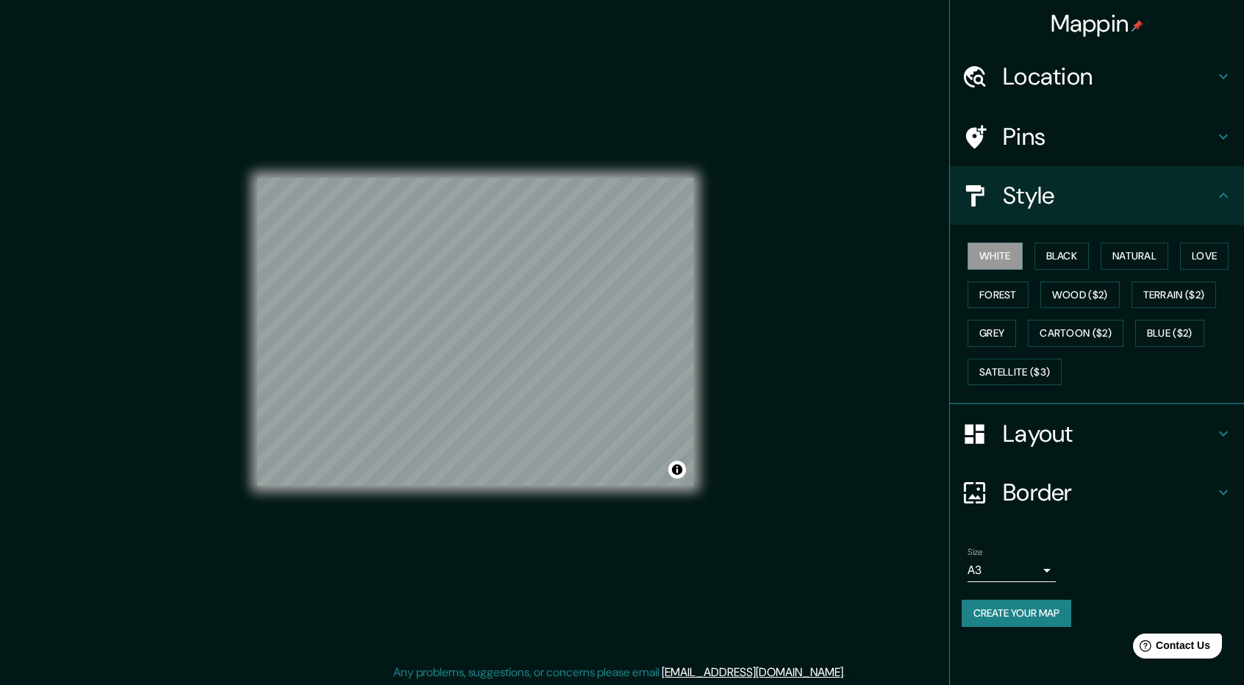
click at [1061, 443] on h4 "Layout" at bounding box center [1109, 433] width 212 height 29
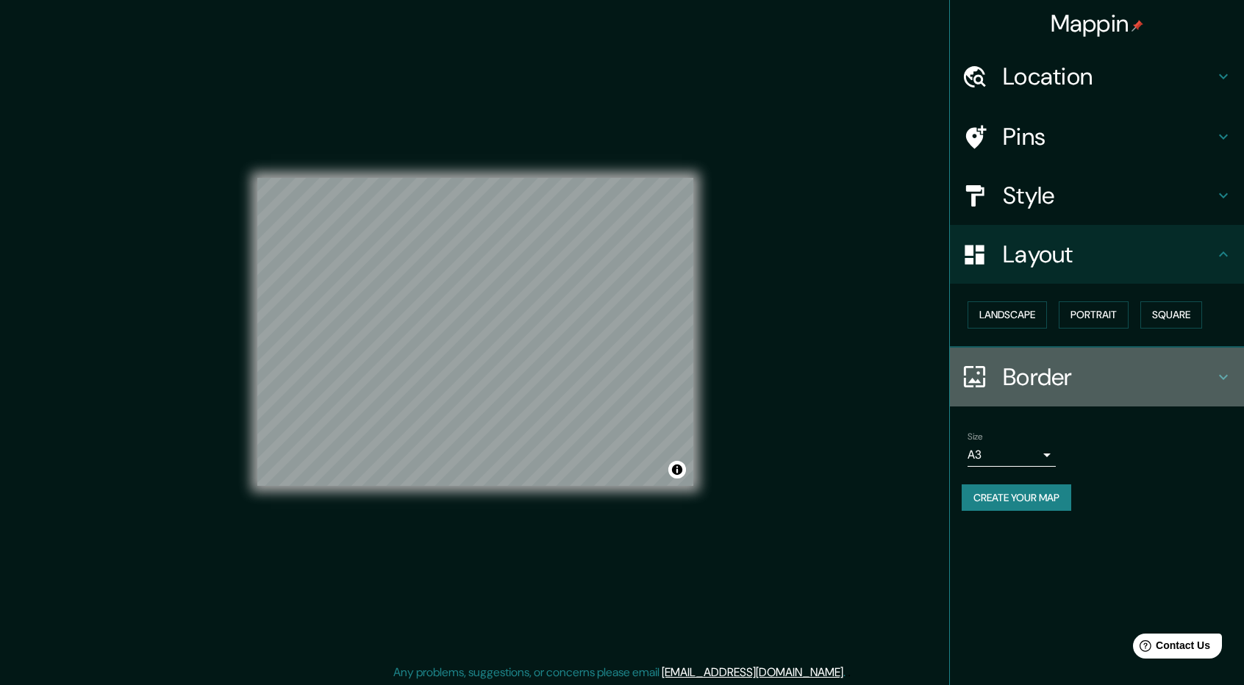
click at [1066, 374] on h4 "Border" at bounding box center [1109, 377] width 212 height 29
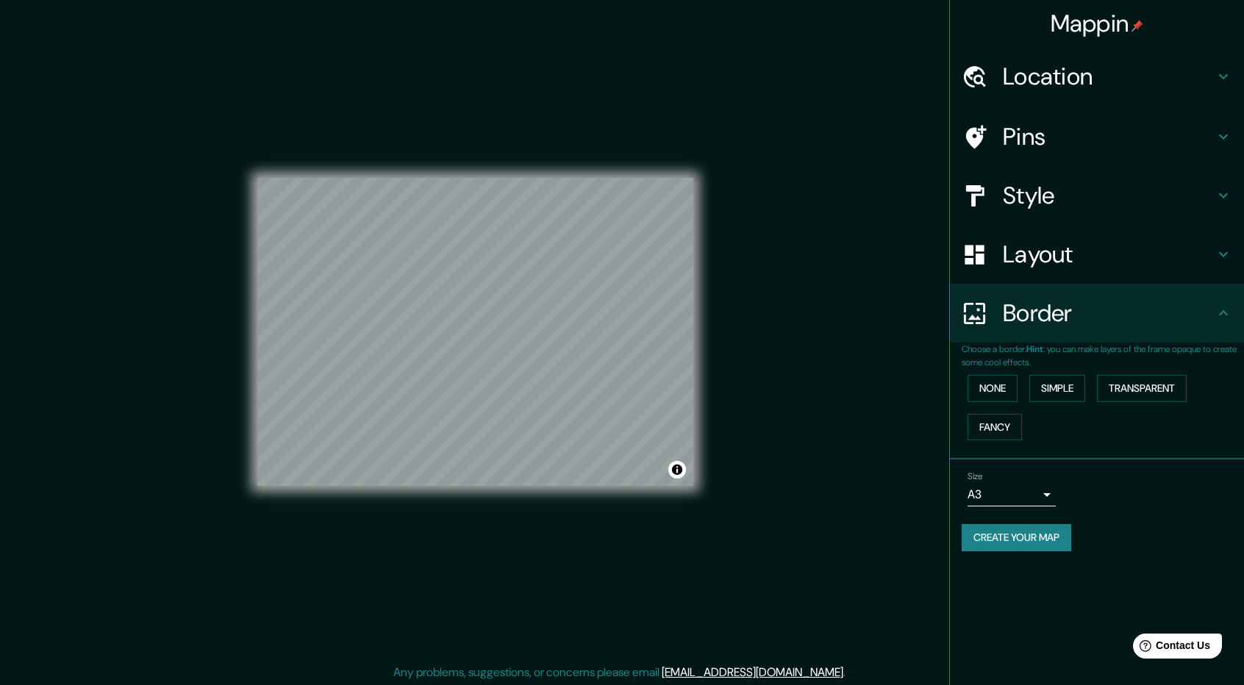
click at [1049, 261] on h4 "Layout" at bounding box center [1109, 254] width 212 height 29
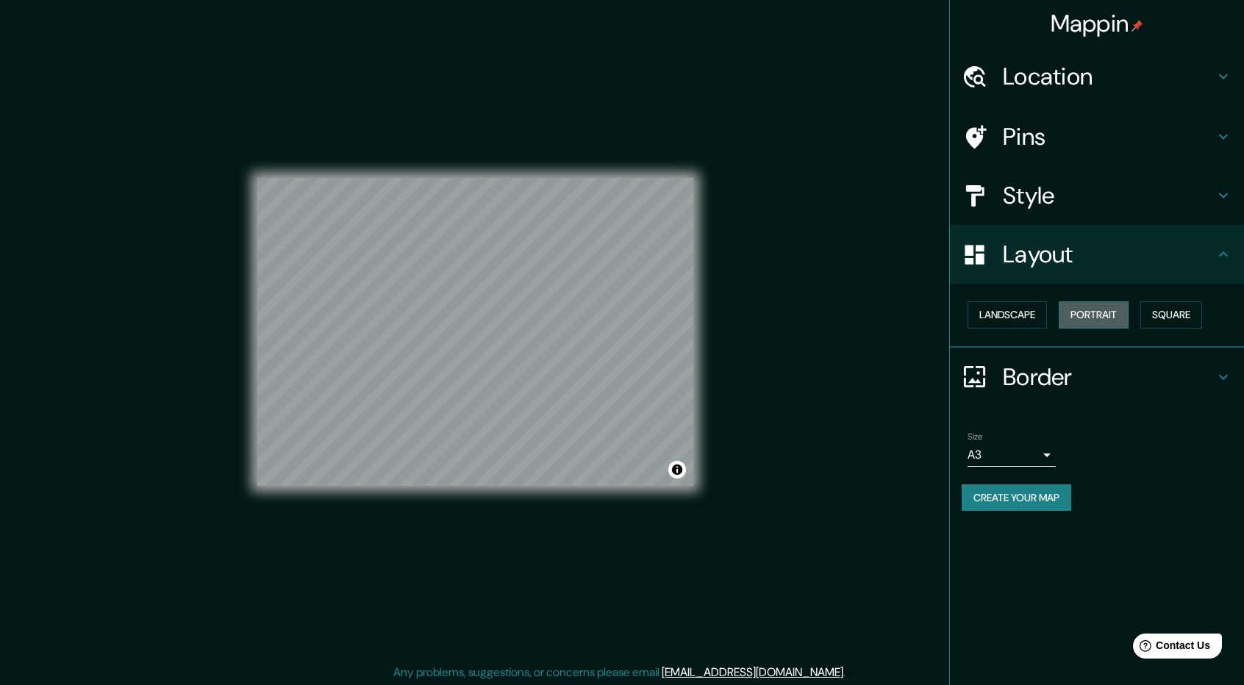
click at [1091, 316] on button "Portrait" at bounding box center [1094, 315] width 70 height 27
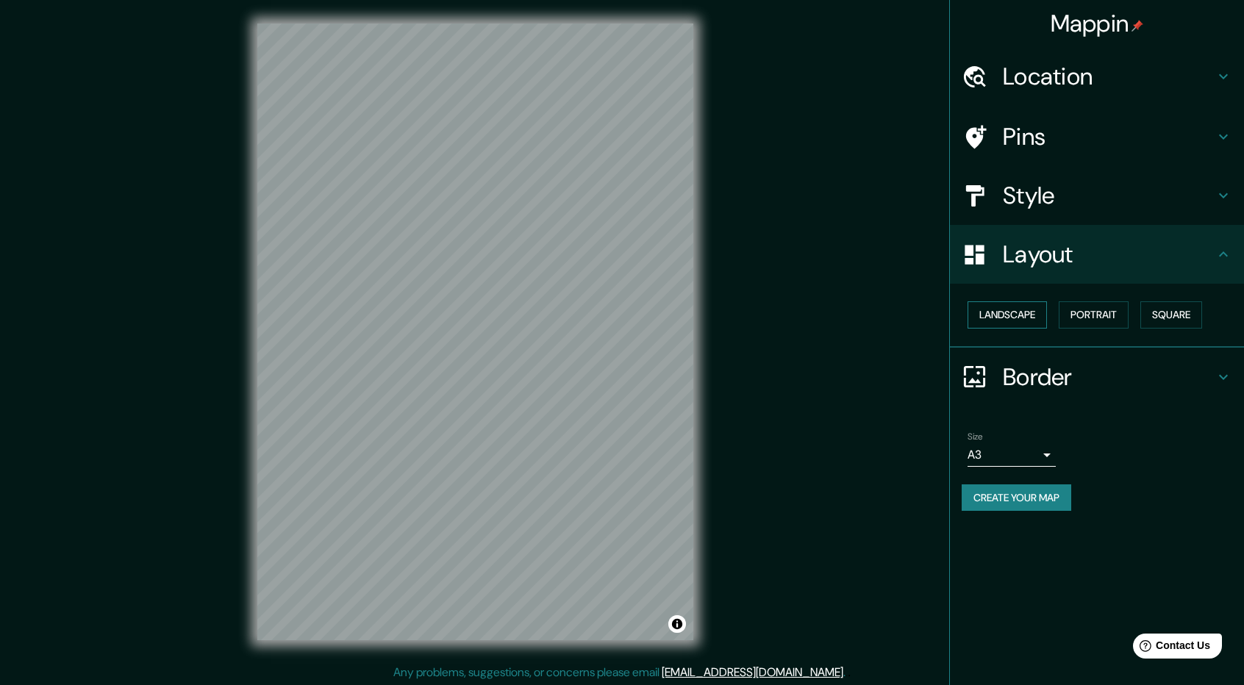
click at [1024, 313] on button "Landscape" at bounding box center [1007, 315] width 79 height 27
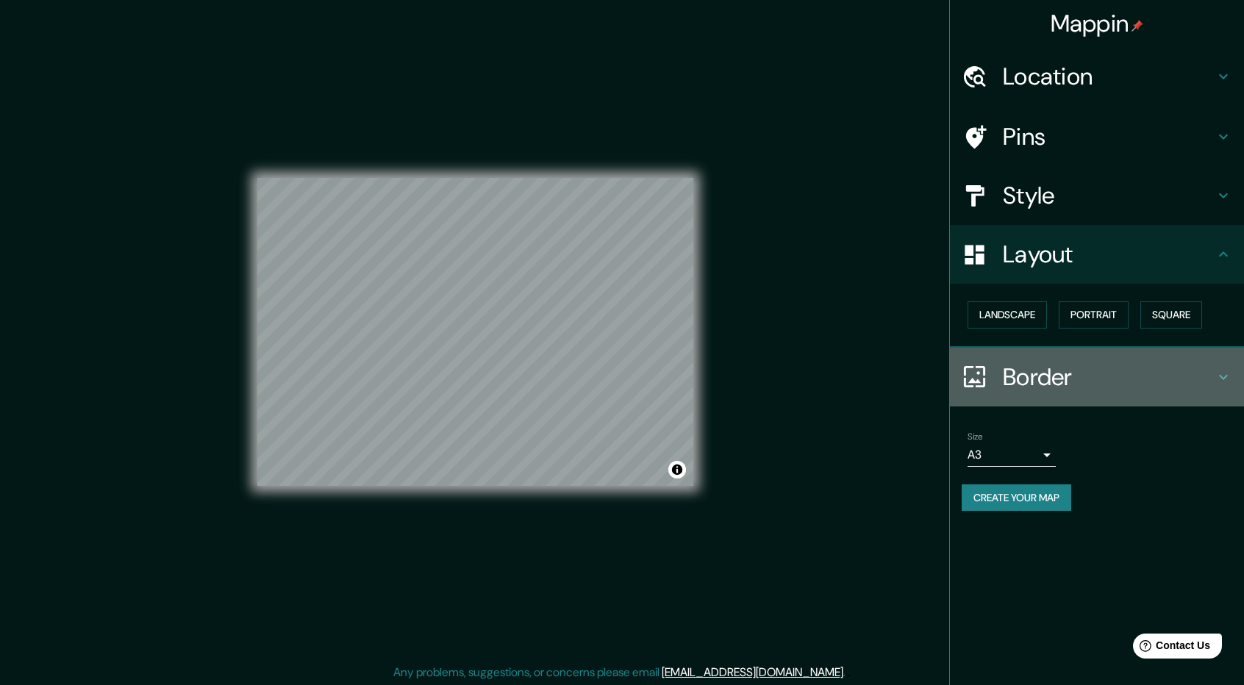
click at [1031, 367] on h4 "Border" at bounding box center [1109, 377] width 212 height 29
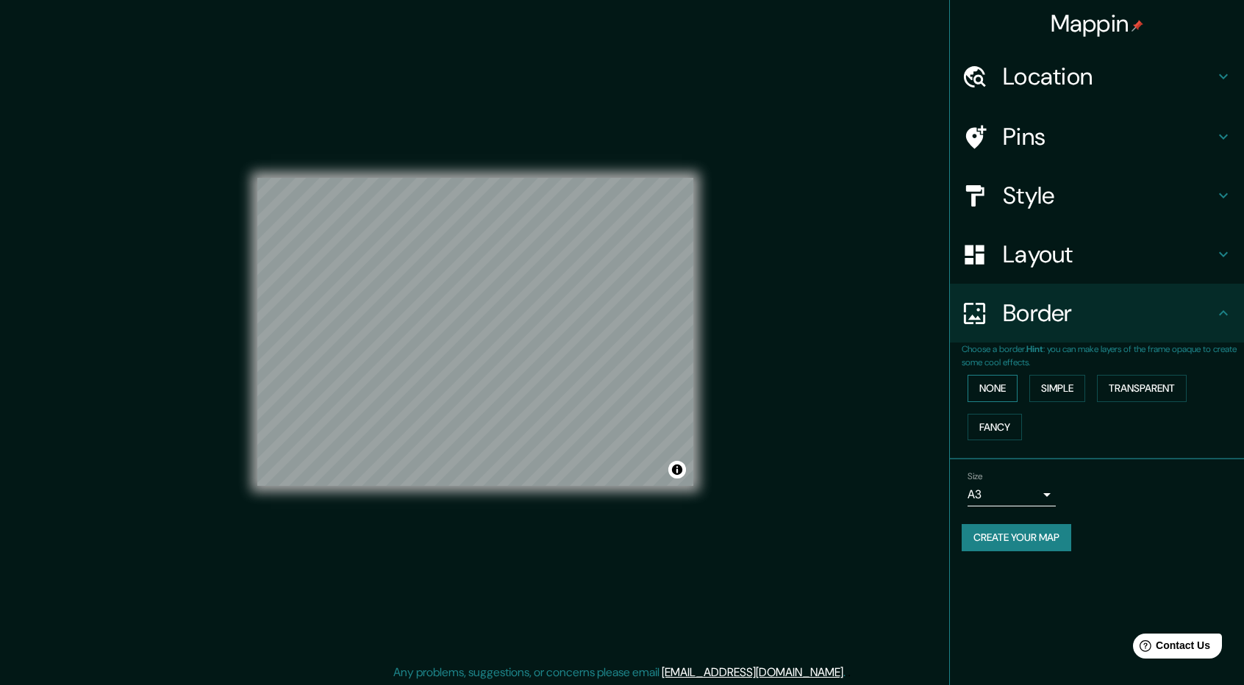
click at [986, 383] on button "None" at bounding box center [993, 388] width 50 height 27
click at [1010, 435] on button "Fancy" at bounding box center [995, 427] width 54 height 27
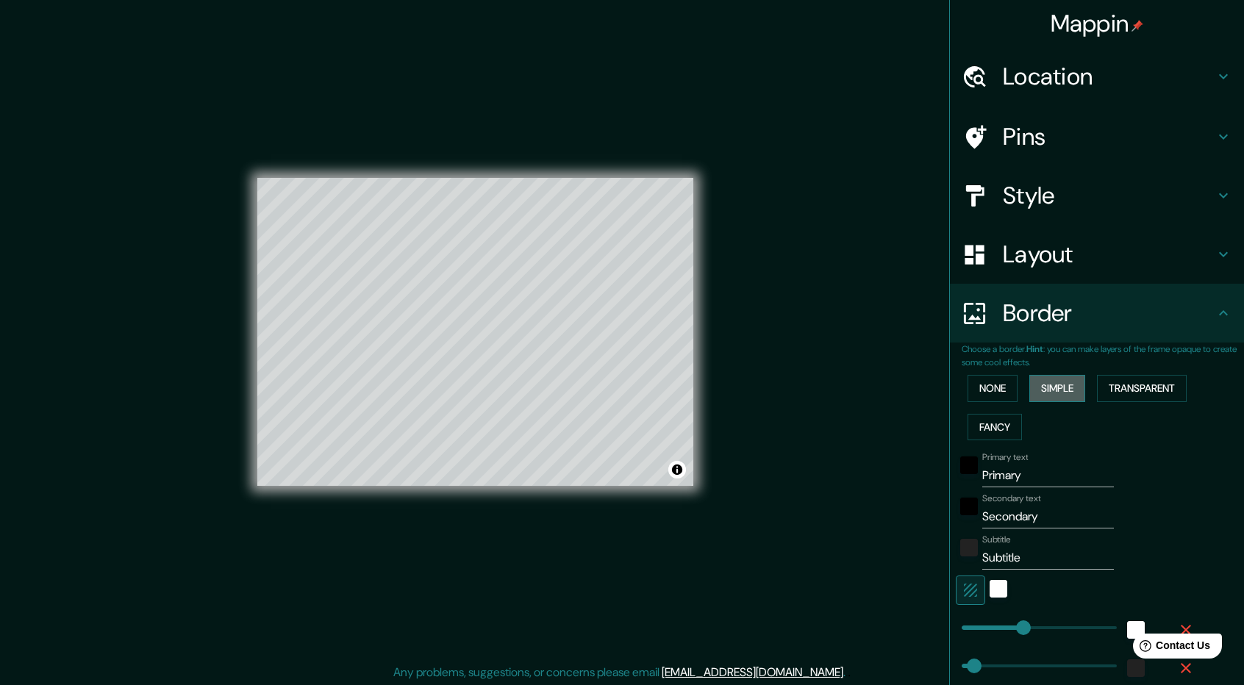
click at [1052, 391] on button "Simple" at bounding box center [1058, 388] width 56 height 27
click at [1122, 382] on button "Transparent" at bounding box center [1142, 388] width 90 height 27
click at [974, 385] on button "None" at bounding box center [993, 388] width 50 height 27
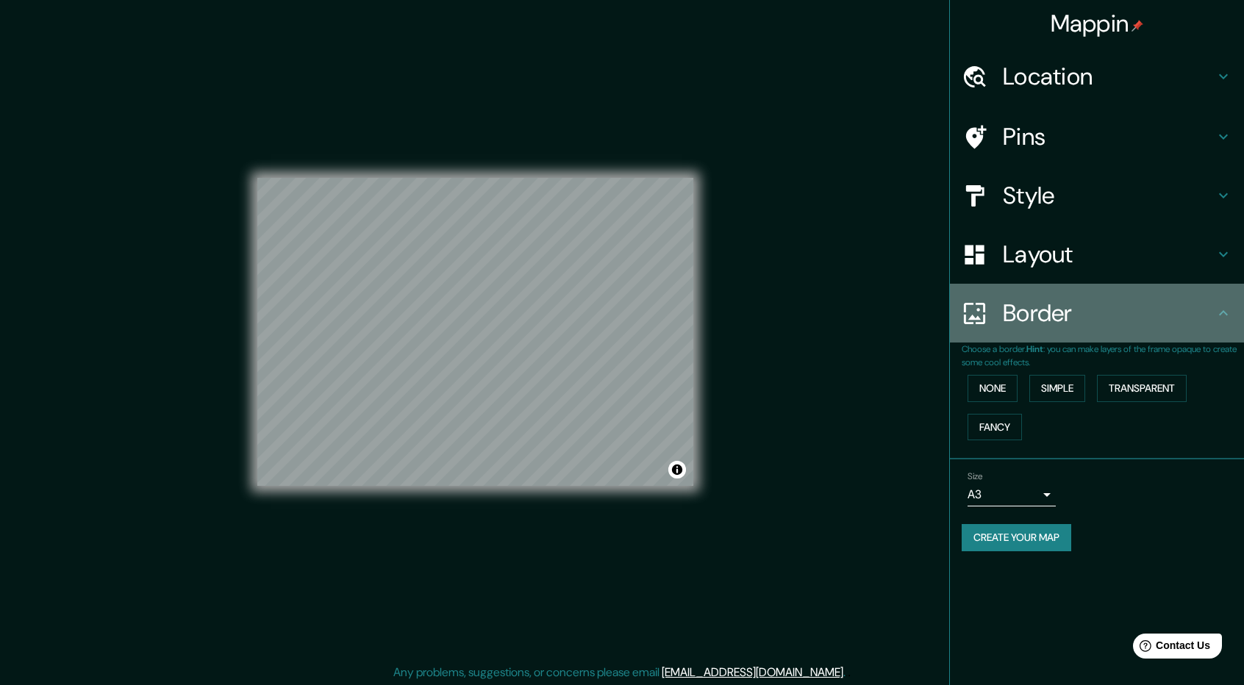
click at [1065, 284] on div "Border" at bounding box center [1097, 313] width 294 height 59
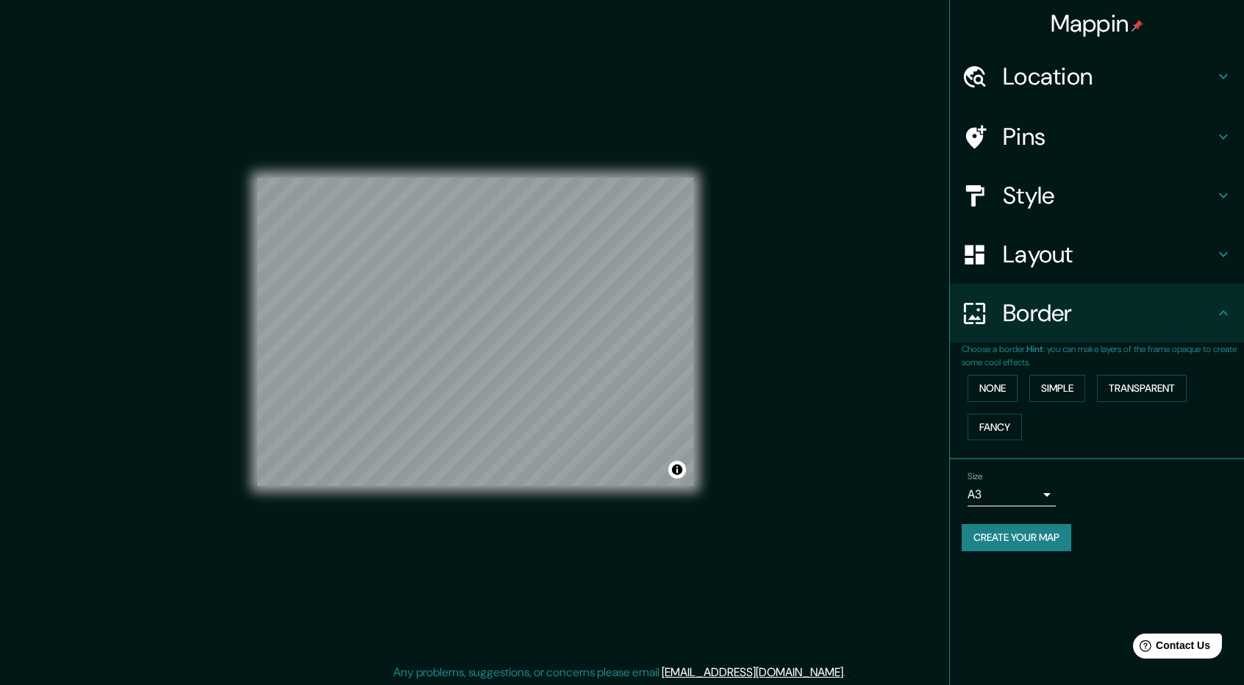
click at [1184, 307] on h4 "Border" at bounding box center [1109, 313] width 212 height 29
click at [1177, 257] on h4 "Layout" at bounding box center [1109, 254] width 212 height 29
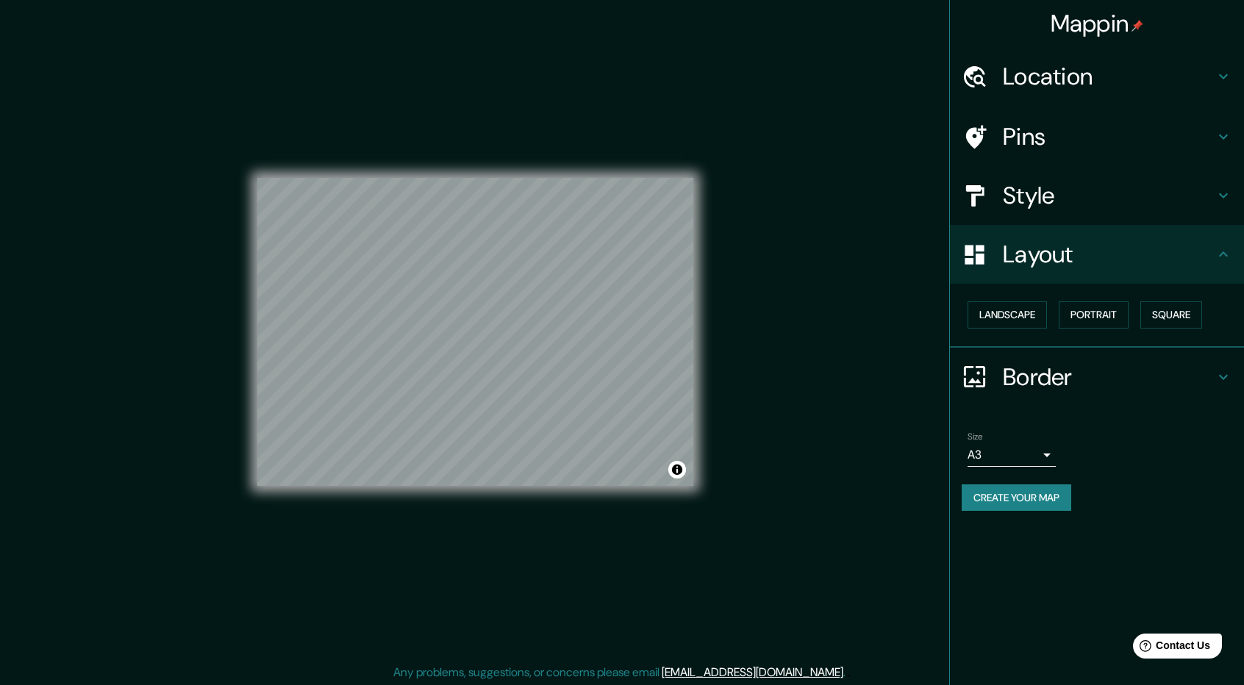
click at [1178, 199] on h4 "Style" at bounding box center [1109, 195] width 212 height 29
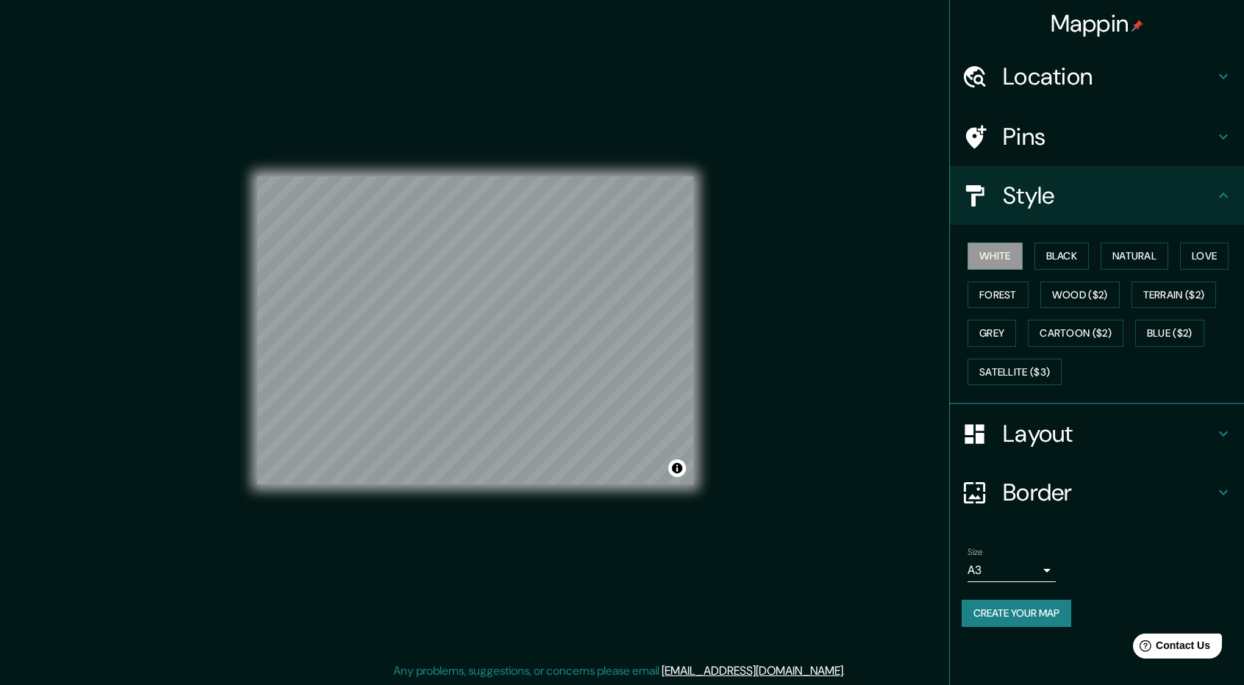
scroll to position [1, 0]
click at [1124, 149] on h4 "Pins" at bounding box center [1109, 136] width 212 height 29
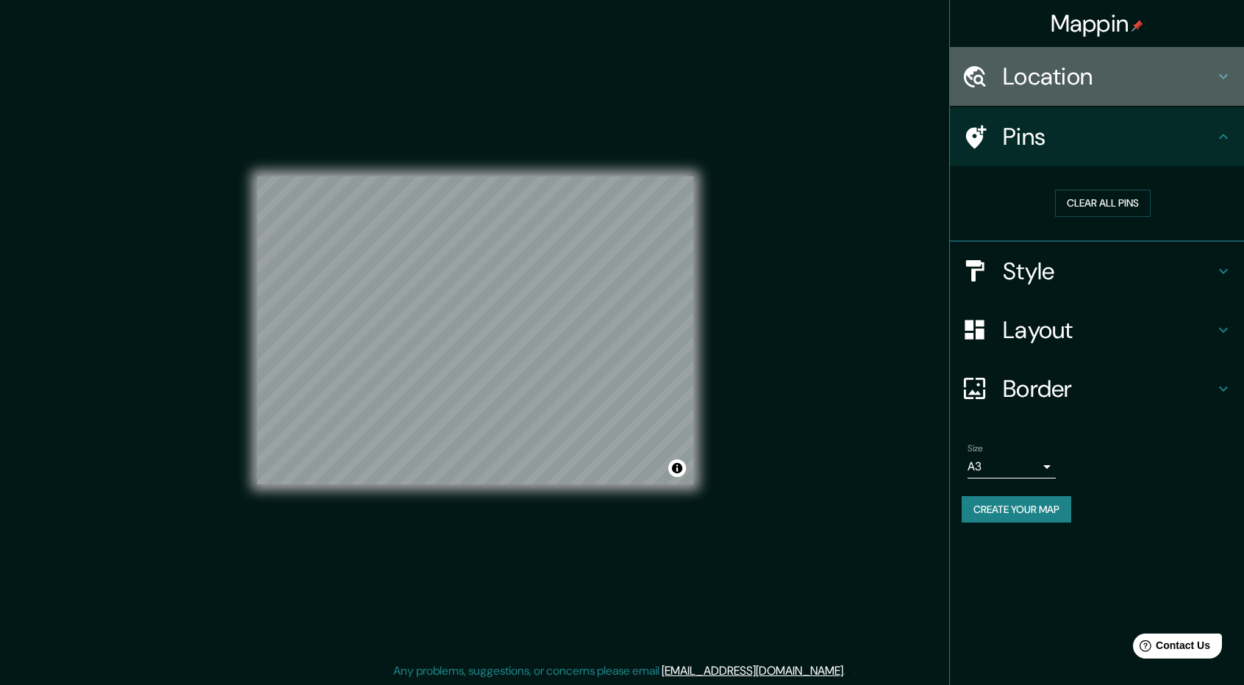
click at [1112, 96] on div "Location" at bounding box center [1097, 76] width 294 height 59
